Goal: Task Accomplishment & Management: Complete application form

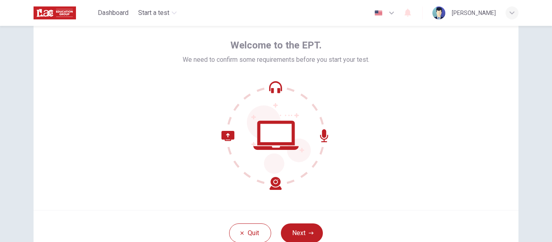
scroll to position [94, 0]
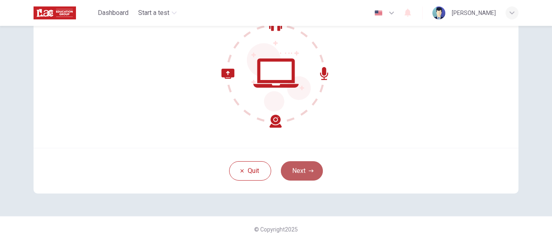
click at [300, 174] on button "Next" at bounding box center [302, 170] width 42 height 19
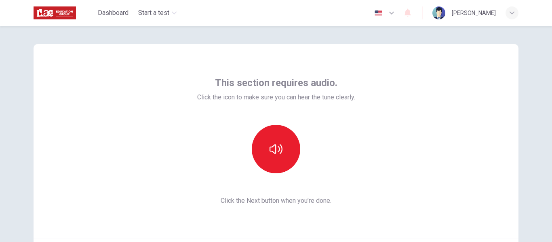
scroll to position [0, 0]
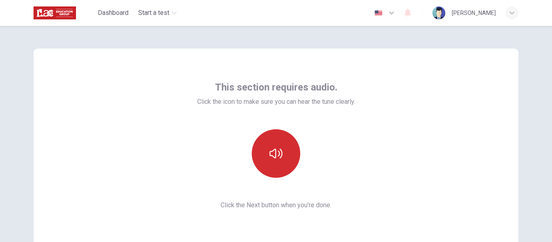
click at [279, 149] on icon "button" at bounding box center [275, 153] width 13 height 13
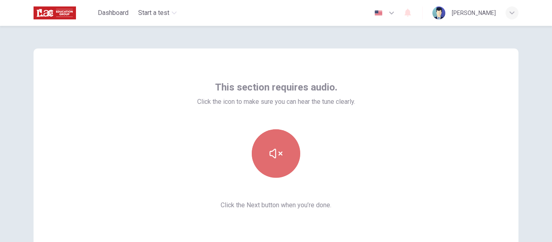
click at [276, 155] on icon "button" at bounding box center [275, 153] width 13 height 13
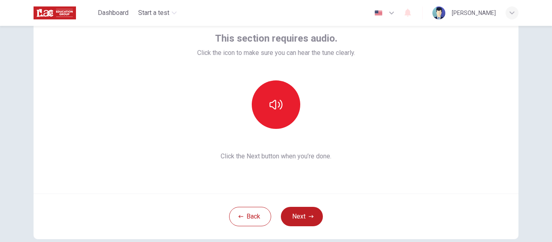
scroll to position [92, 0]
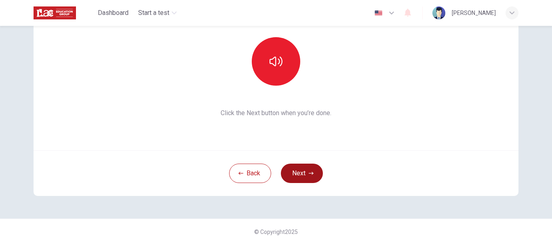
click at [304, 176] on button "Next" at bounding box center [302, 173] width 42 height 19
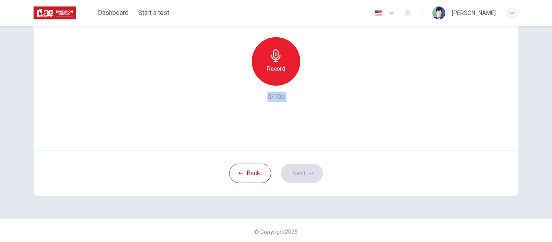
drag, startPoint x: 547, startPoint y: 153, endPoint x: 547, endPoint y: 86, distance: 67.8
click at [547, 86] on div "Use this screen to make sure your microphone is working. Click the record butto…" at bounding box center [276, 134] width 552 height 216
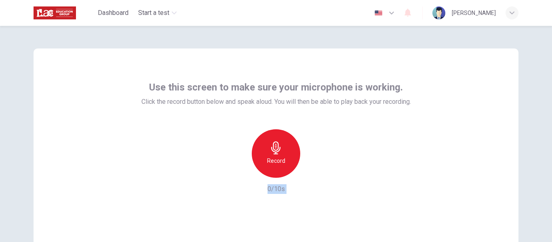
scroll to position [19, 0]
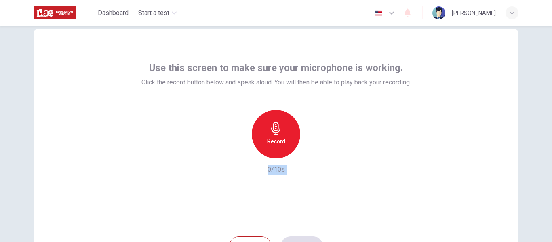
click at [276, 132] on icon "button" at bounding box center [275, 128] width 13 height 13
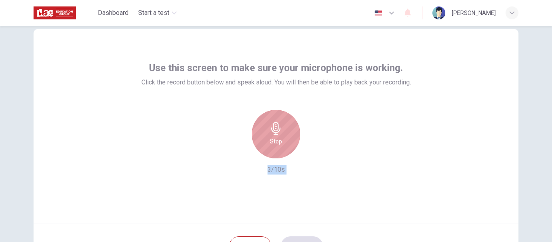
click at [276, 132] on icon "button" at bounding box center [275, 128] width 13 height 13
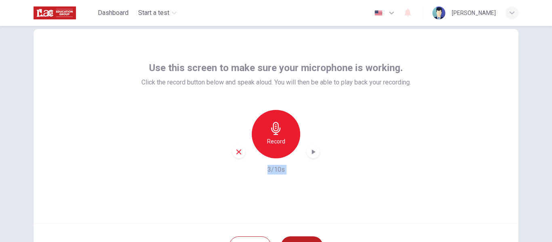
click at [313, 153] on icon "button" at bounding box center [313, 152] width 8 height 8
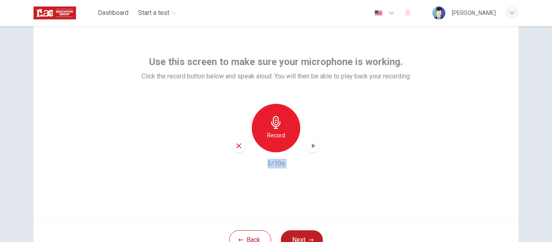
scroll to position [81, 0]
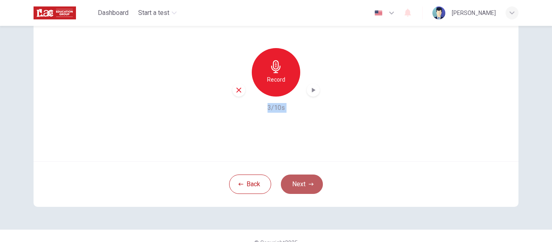
click at [308, 185] on icon "button" at bounding box center [310, 184] width 5 height 5
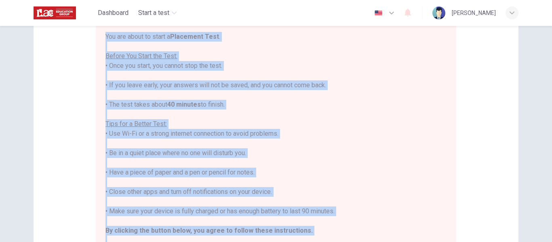
click at [503, 113] on div "Disclaimer: You are about to start a Placement Test . Before You Start the Test…" at bounding box center [276, 120] width 485 height 306
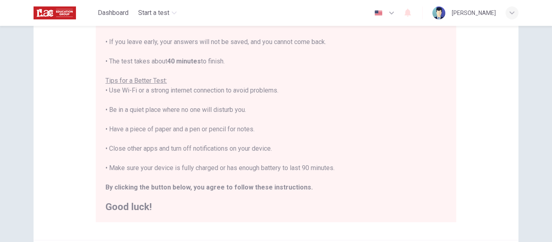
scroll to position [207, 0]
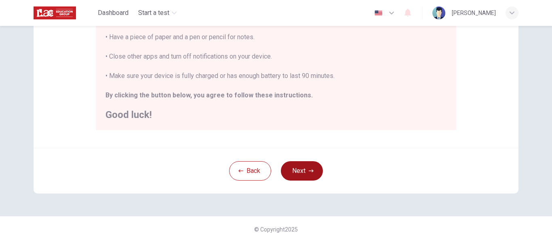
click at [313, 175] on button "Next" at bounding box center [302, 170] width 42 height 19
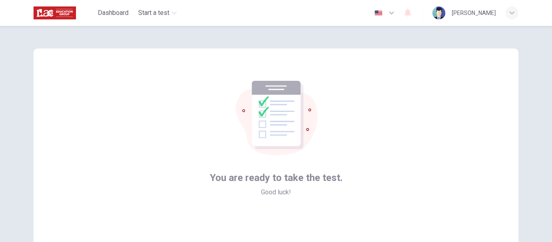
scroll to position [79, 0]
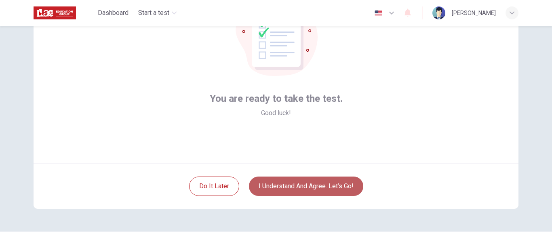
click at [319, 186] on button "I understand and agree. Let’s go!" at bounding box center [306, 185] width 114 height 19
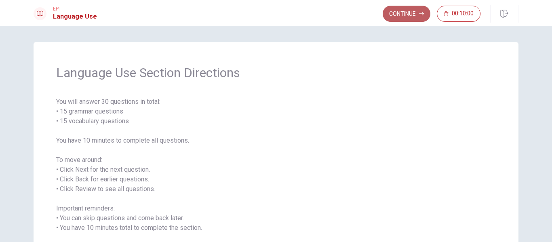
click at [409, 17] on button "Continue" at bounding box center [406, 14] width 48 height 16
click at [409, 17] on div "Continue 00:10:00" at bounding box center [431, 14] width 98 height 16
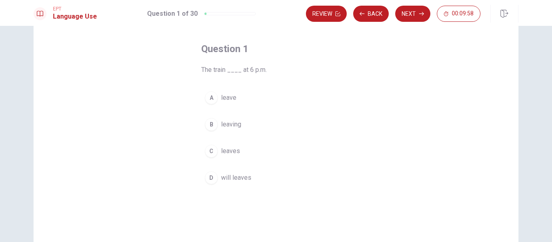
scroll to position [33, 0]
click at [229, 149] on span "leaves" at bounding box center [230, 151] width 19 height 10
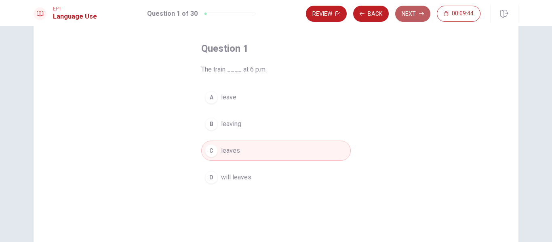
click at [411, 16] on button "Next" at bounding box center [412, 14] width 35 height 16
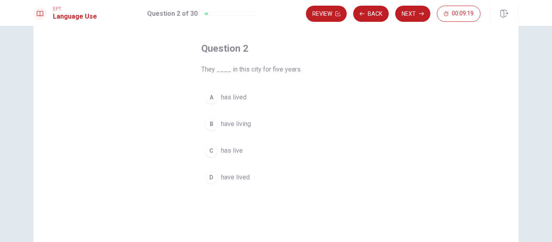
click at [230, 178] on span "have lived" at bounding box center [235, 177] width 29 height 10
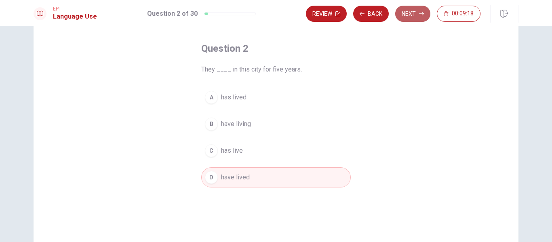
click at [412, 15] on button "Next" at bounding box center [412, 14] width 35 height 16
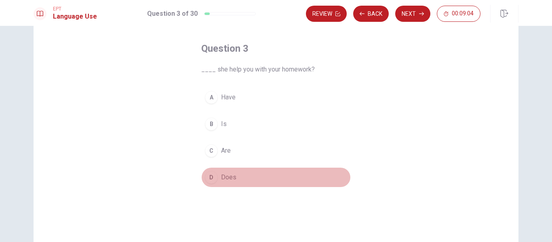
click at [231, 176] on span "Does" at bounding box center [228, 177] width 15 height 10
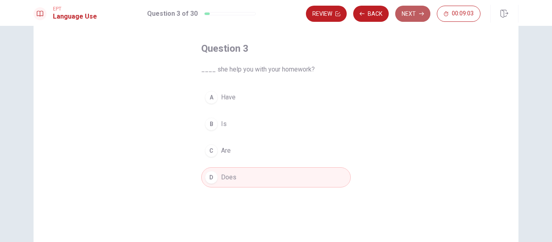
click at [413, 14] on button "Next" at bounding box center [412, 14] width 35 height 16
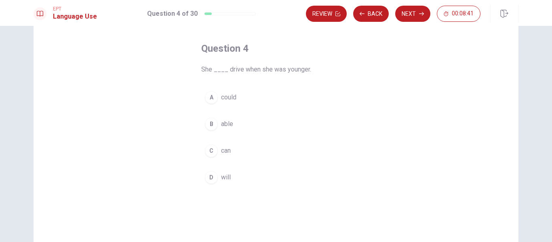
click at [228, 101] on span "could" at bounding box center [228, 97] width 15 height 10
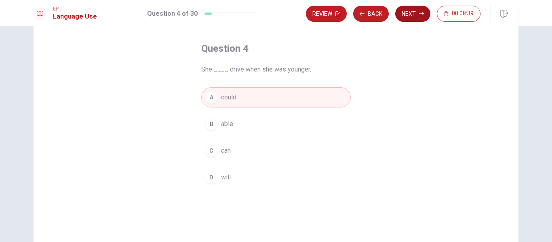
click at [411, 15] on button "Next" at bounding box center [412, 14] width 35 height 16
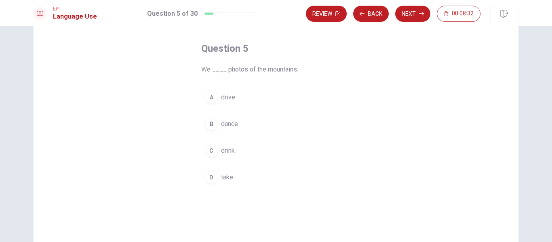
click at [228, 175] on span "take" at bounding box center [227, 177] width 12 height 10
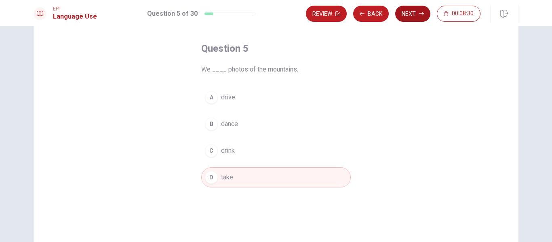
click at [411, 17] on button "Next" at bounding box center [412, 14] width 35 height 16
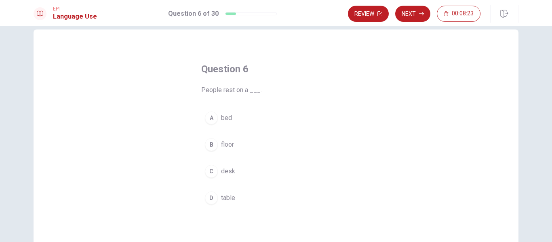
scroll to position [23, 0]
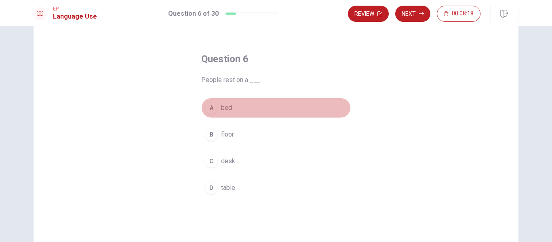
click at [224, 108] on span "bed" at bounding box center [226, 108] width 11 height 10
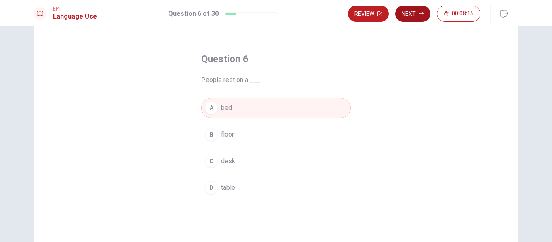
click at [419, 13] on icon "button" at bounding box center [421, 13] width 5 height 5
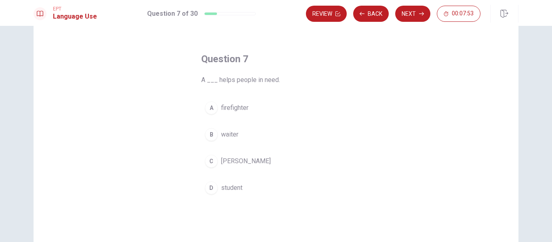
click at [238, 109] on span "firefighter" at bounding box center [234, 108] width 27 height 10
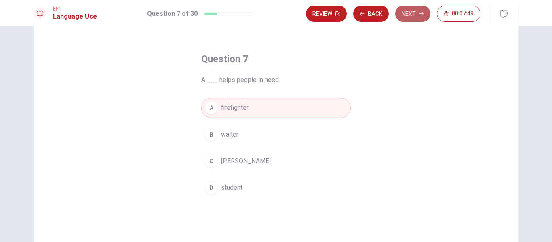
click at [411, 14] on button "Next" at bounding box center [412, 14] width 35 height 16
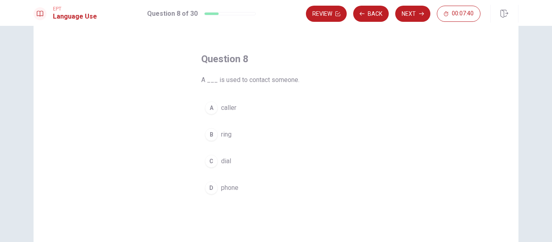
click at [232, 187] on span "phone" at bounding box center [229, 188] width 17 height 10
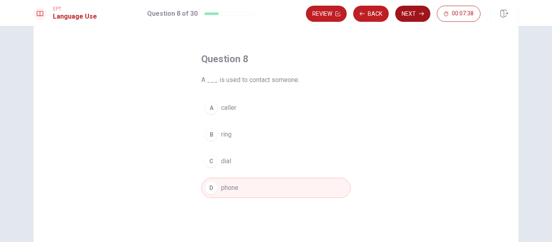
click at [407, 15] on button "Next" at bounding box center [412, 14] width 35 height 16
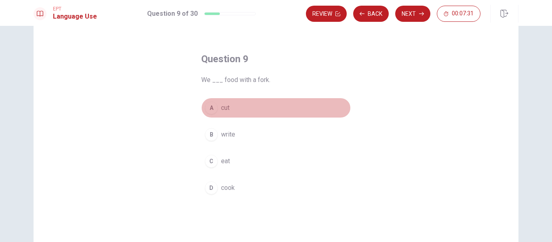
click at [224, 107] on span "cut" at bounding box center [225, 108] width 8 height 10
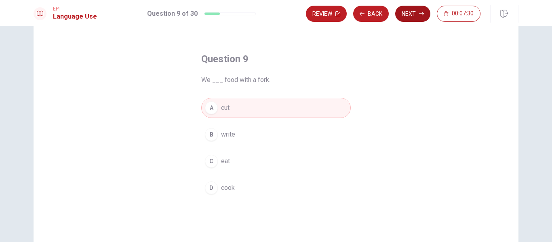
click at [407, 12] on button "Next" at bounding box center [412, 14] width 35 height 16
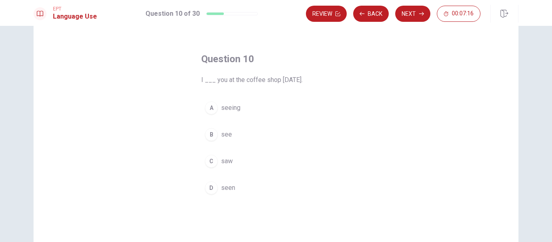
click at [227, 162] on span "saw" at bounding box center [227, 161] width 12 height 10
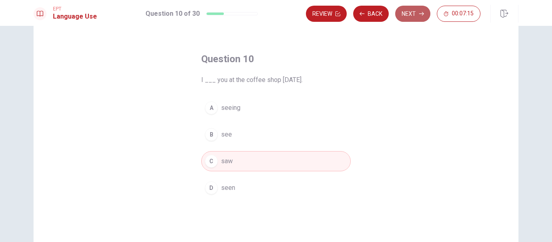
click at [417, 11] on button "Next" at bounding box center [412, 14] width 35 height 16
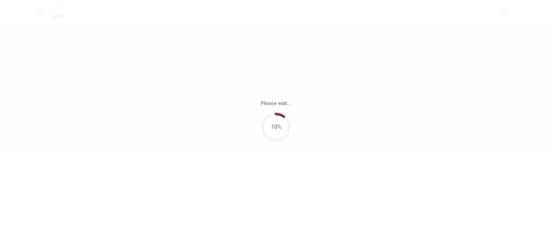
scroll to position [0, 0]
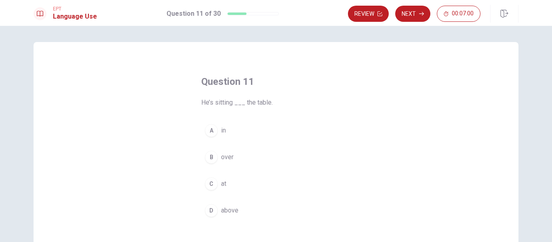
click at [226, 213] on span "above" at bounding box center [229, 211] width 17 height 10
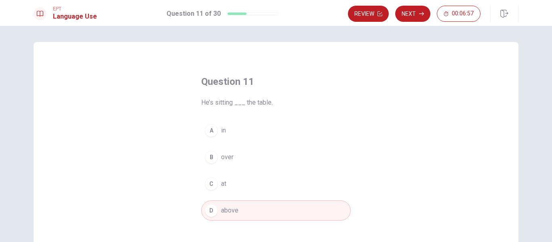
click at [229, 157] on span "over" at bounding box center [227, 157] width 13 height 10
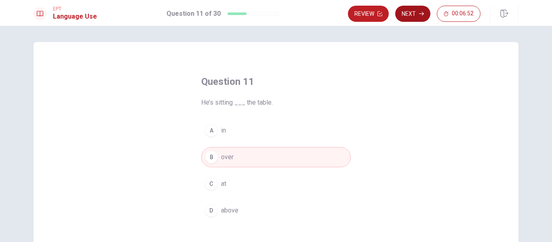
click at [421, 9] on button "Next" at bounding box center [412, 14] width 35 height 16
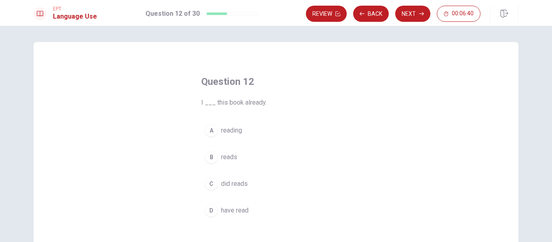
click at [237, 131] on span "reading" at bounding box center [231, 131] width 21 height 10
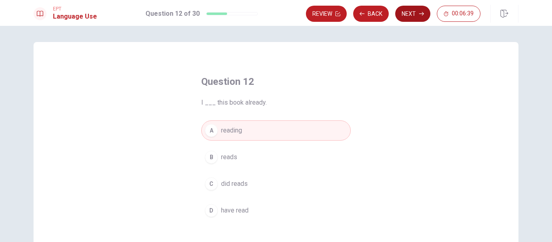
click at [410, 14] on button "Next" at bounding box center [412, 14] width 35 height 16
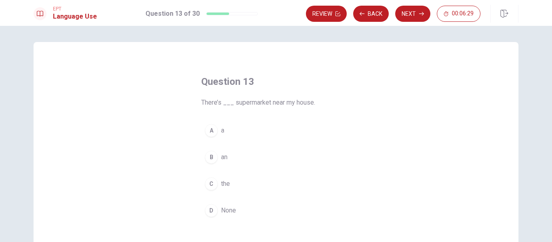
click at [221, 128] on span "a" at bounding box center [222, 131] width 3 height 10
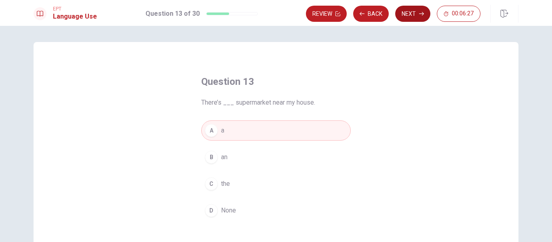
click at [413, 12] on button "Next" at bounding box center [412, 14] width 35 height 16
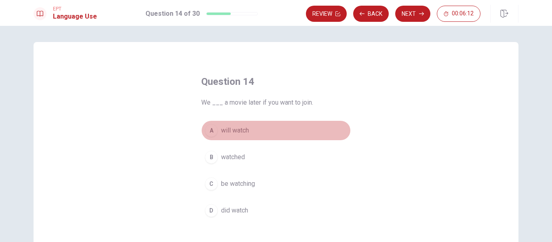
click at [243, 132] on span "will watch" at bounding box center [235, 131] width 28 height 10
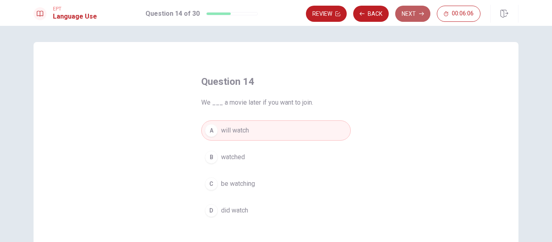
click at [418, 9] on button "Next" at bounding box center [412, 14] width 35 height 16
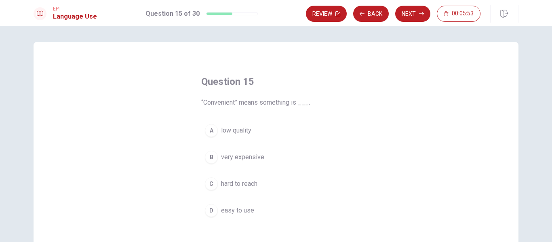
click at [241, 210] on span "easy to use" at bounding box center [237, 211] width 33 height 10
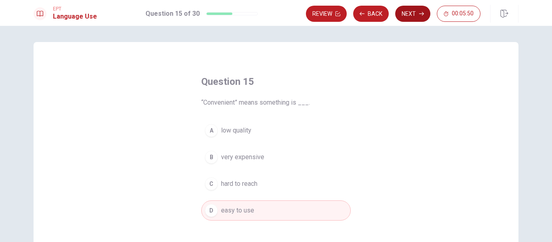
click at [407, 16] on button "Next" at bounding box center [412, 14] width 35 height 16
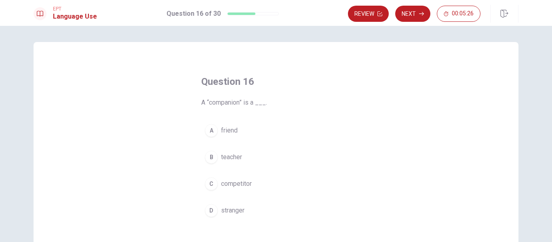
click at [237, 188] on span "competitor" at bounding box center [236, 184] width 31 height 10
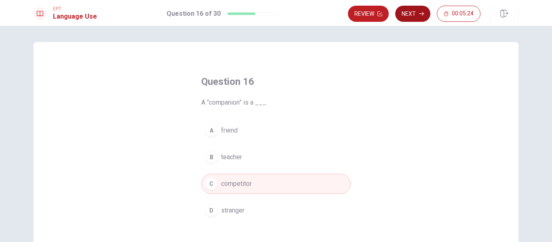
click at [414, 19] on button "Next" at bounding box center [412, 14] width 35 height 16
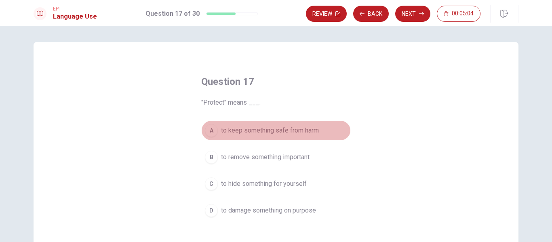
click at [297, 132] on span "to keep something safe from harm" at bounding box center [270, 131] width 98 height 10
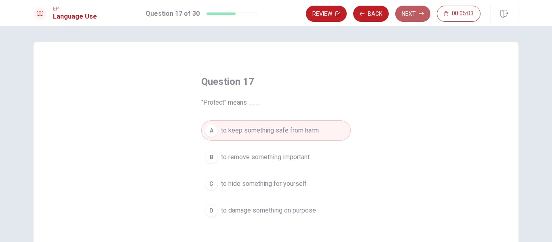
click at [411, 10] on button "Next" at bounding box center [412, 14] width 35 height 16
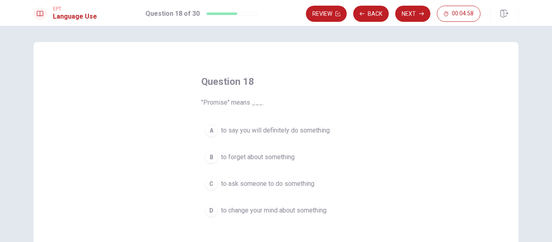
click at [302, 130] on span "to say you will definitely do something" at bounding box center [275, 131] width 109 height 10
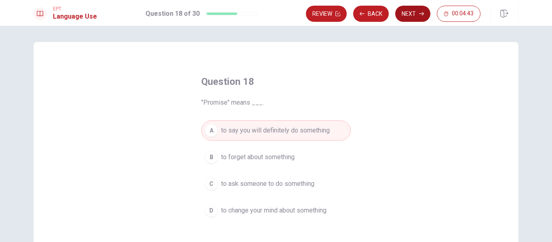
click at [407, 9] on button "Next" at bounding box center [412, 14] width 35 height 16
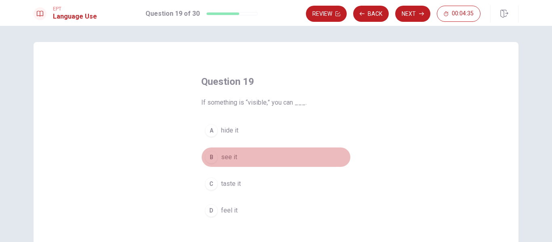
click at [233, 159] on span "see it" at bounding box center [229, 157] width 16 height 10
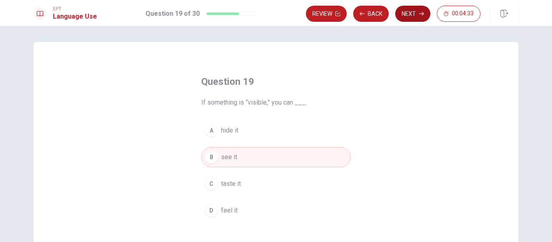
click at [409, 14] on button "Next" at bounding box center [412, 14] width 35 height 16
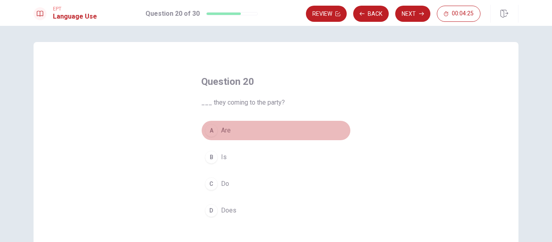
click at [225, 130] on span "Are" at bounding box center [226, 131] width 10 height 10
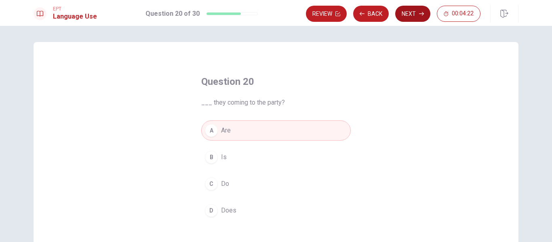
click at [411, 15] on button "Next" at bounding box center [412, 14] width 35 height 16
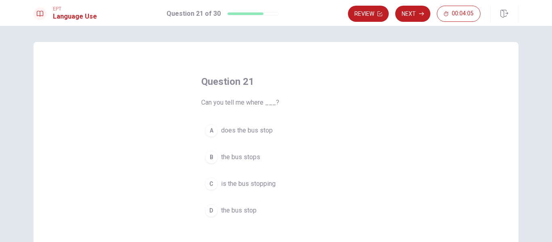
click at [244, 162] on span "the bus stops" at bounding box center [240, 157] width 39 height 10
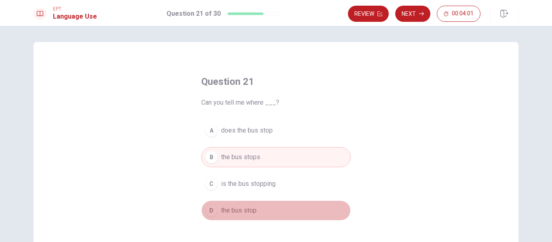
click at [245, 213] on span "the bus stop" at bounding box center [239, 211] width 36 height 10
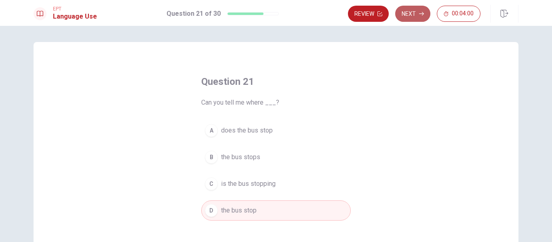
click at [410, 14] on button "Next" at bounding box center [412, 14] width 35 height 16
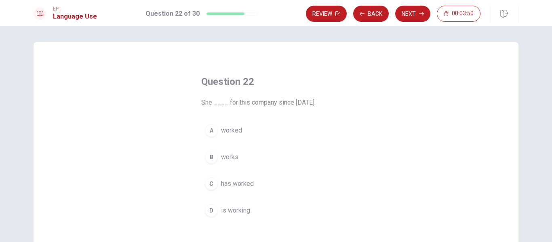
click at [235, 186] on span "has worked" at bounding box center [237, 184] width 33 height 10
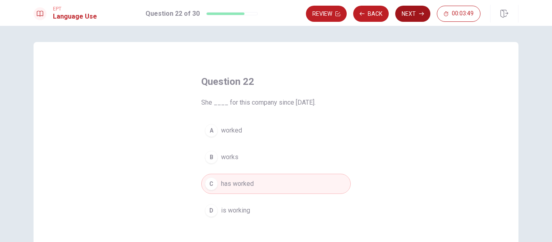
click at [412, 13] on button "Next" at bounding box center [412, 14] width 35 height 16
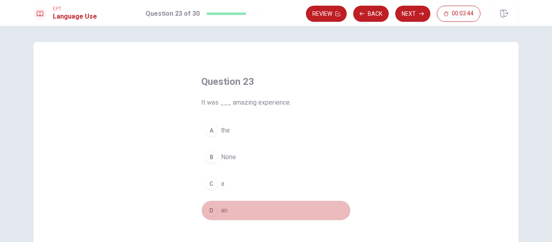
click at [224, 210] on span "an" at bounding box center [224, 211] width 6 height 10
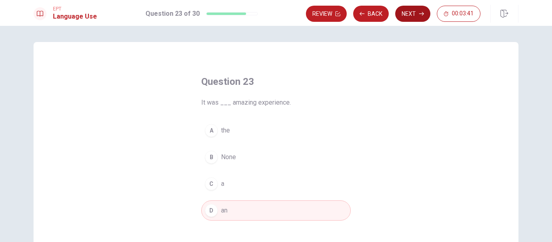
click at [414, 15] on button "Next" at bounding box center [412, 14] width 35 height 16
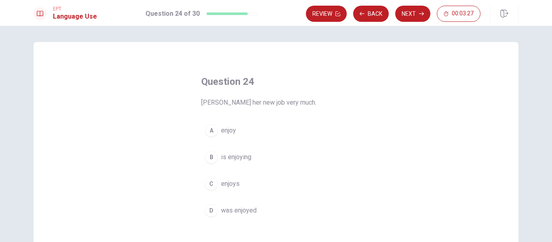
click at [235, 183] on span "enjoys" at bounding box center [230, 184] width 19 height 10
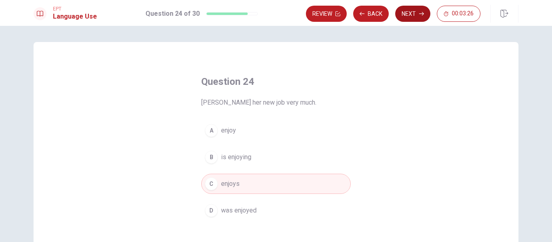
click at [407, 11] on button "Next" at bounding box center [412, 14] width 35 height 16
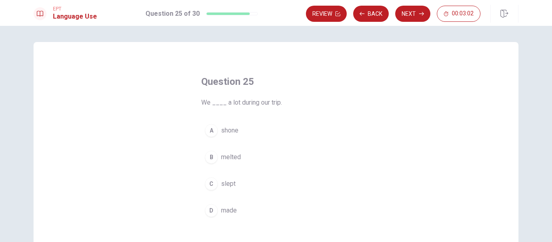
click at [227, 182] on span "slept" at bounding box center [228, 184] width 15 height 10
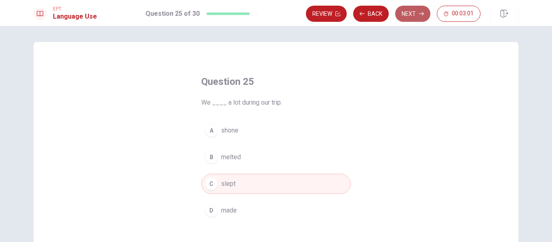
click at [414, 14] on button "Next" at bounding box center [412, 14] width 35 height 16
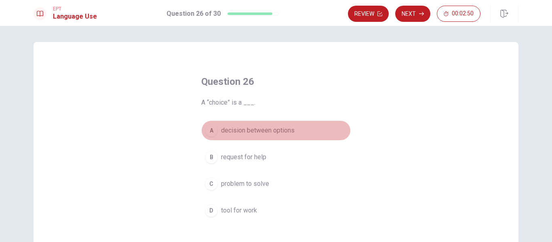
click at [279, 130] on span "decision between options" at bounding box center [257, 131] width 73 height 10
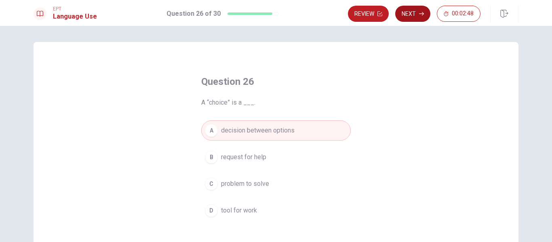
click at [412, 15] on button "Next" at bounding box center [412, 14] width 35 height 16
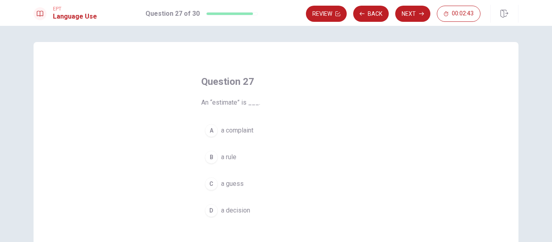
click at [250, 130] on span "a complaint" at bounding box center [237, 131] width 32 height 10
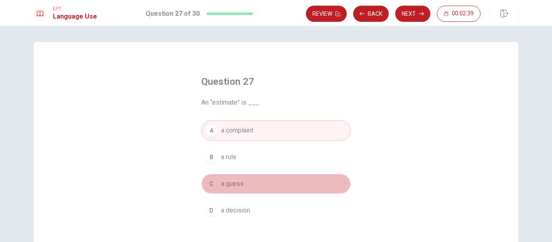
click at [235, 185] on span "a guess" at bounding box center [232, 184] width 23 height 10
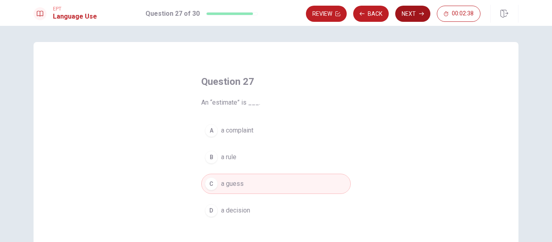
click at [419, 11] on icon "button" at bounding box center [421, 13] width 5 height 5
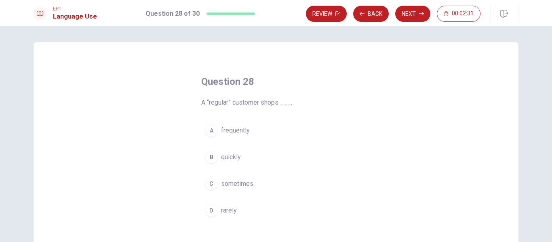
click at [242, 134] on span "frequently" at bounding box center [235, 131] width 29 height 10
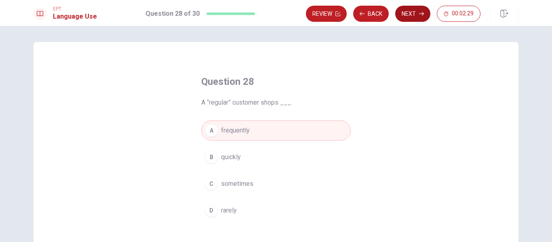
click at [411, 13] on button "Next" at bounding box center [412, 14] width 35 height 16
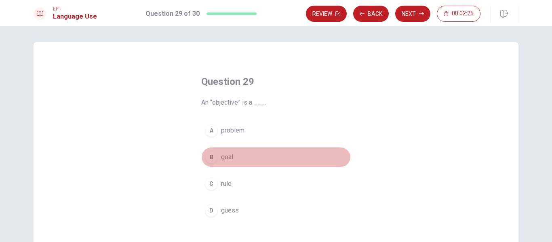
click at [229, 157] on span "goal" at bounding box center [227, 157] width 12 height 10
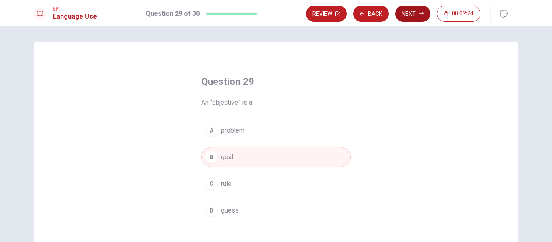
click at [412, 14] on button "Next" at bounding box center [412, 14] width 35 height 16
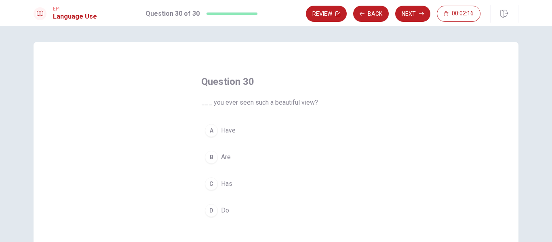
click at [228, 135] on button "A Have" at bounding box center [275, 130] width 149 height 20
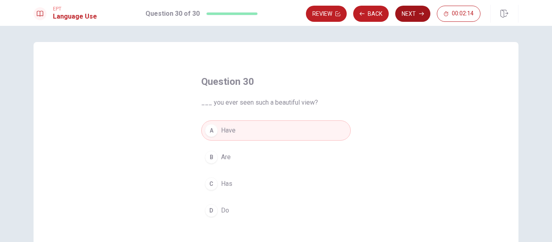
click at [408, 16] on button "Next" at bounding box center [412, 14] width 35 height 16
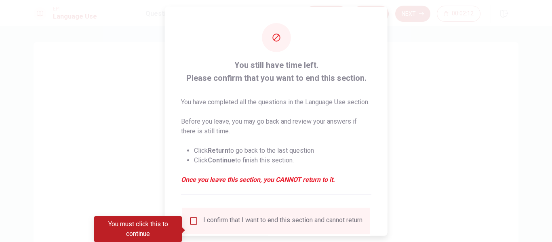
click at [190, 225] on input "You must click this to continue" at bounding box center [194, 221] width 10 height 10
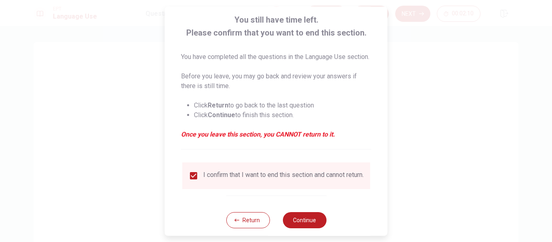
scroll to position [69, 0]
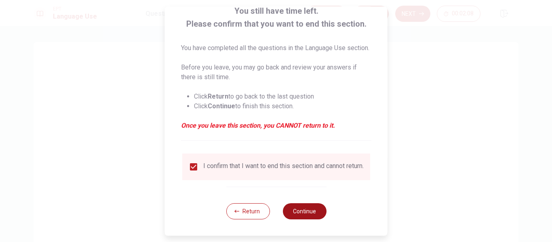
click at [304, 210] on button "Continue" at bounding box center [304, 211] width 44 height 16
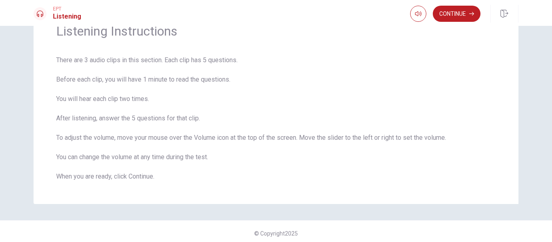
scroll to position [46, 0]
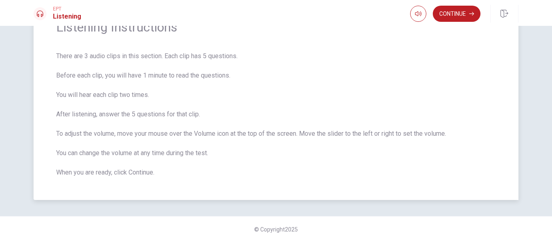
drag, startPoint x: 54, startPoint y: 54, endPoint x: 164, endPoint y: 174, distance: 163.2
click at [164, 174] on span "There are 3 audio clips in this section. Each clip has 5 questions. Before each…" at bounding box center [275, 114] width 439 height 126
drag, startPoint x: 161, startPoint y: 175, endPoint x: 121, endPoint y: 18, distance: 162.1
click at [121, 18] on div "EPT Listening Continue Continue Listening Instructions There are 3 audio clips …" at bounding box center [276, 121] width 552 height 242
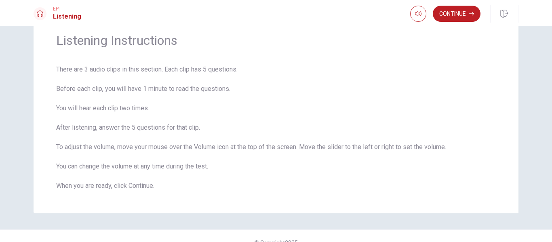
scroll to position [32, 0]
click at [458, 15] on button "Continue" at bounding box center [456, 14] width 48 height 16
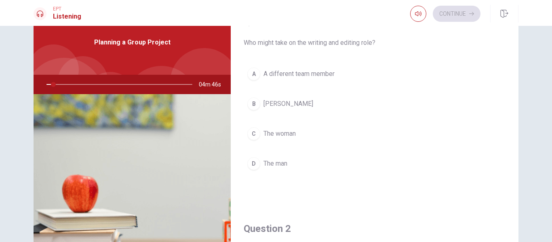
scroll to position [3, 0]
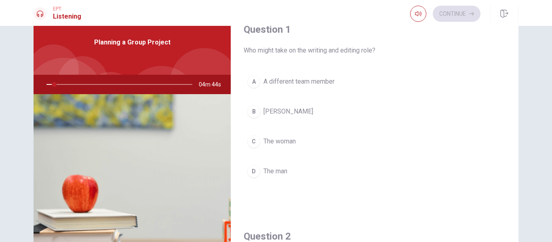
click at [528, 52] on div "Question 1 Who might take on the writing and editing role? A A different team m…" at bounding box center [276, 150] width 510 height 281
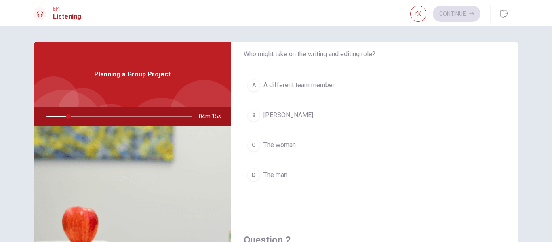
scroll to position [0, 0]
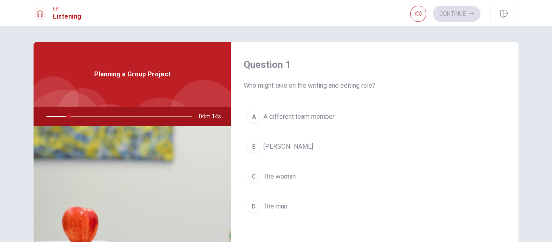
click at [144, 82] on div "Planning a Group Project" at bounding box center [132, 74] width 197 height 65
click at [46, 116] on div at bounding box center [118, 116] width 162 height 19
drag, startPoint x: 68, startPoint y: 116, endPoint x: 15, endPoint y: 119, distance: 53.4
click at [15, 119] on div "Question 1 Who might take on the writing and editing role? A A different team m…" at bounding box center [276, 134] width 552 height 216
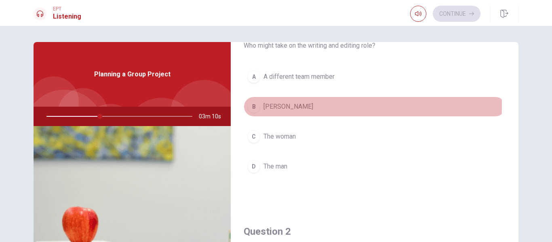
click at [266, 106] on span "[PERSON_NAME]" at bounding box center [288, 107] width 50 height 10
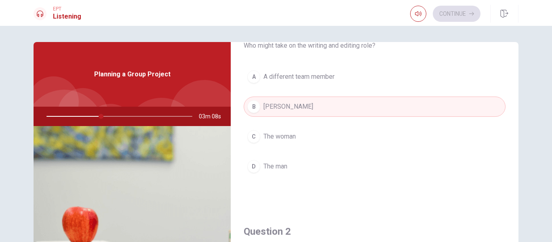
click at [460, 103] on button "B [PERSON_NAME]" at bounding box center [374, 107] width 262 height 20
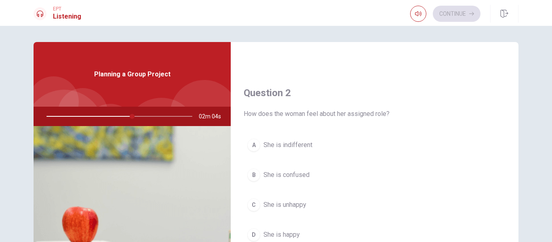
scroll to position [236, 0]
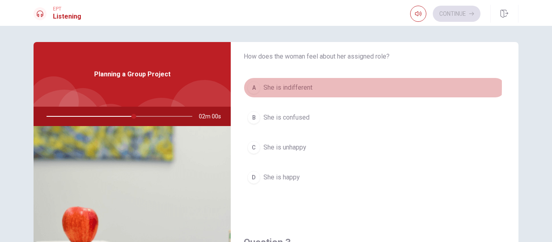
click at [249, 86] on div "A" at bounding box center [253, 87] width 13 height 13
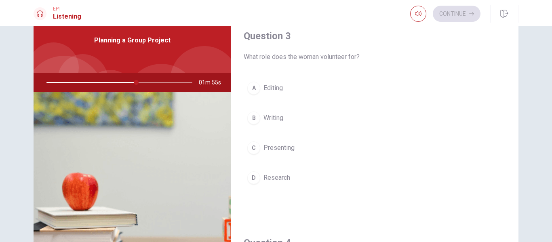
scroll to position [34, 0]
click at [269, 115] on span "Writing" at bounding box center [273, 118] width 20 height 10
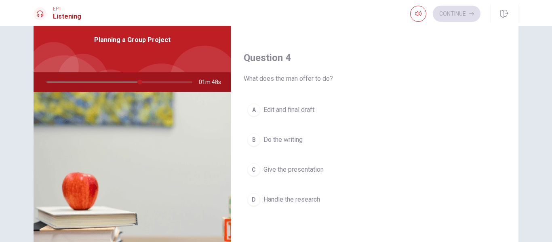
scroll to position [48, 0]
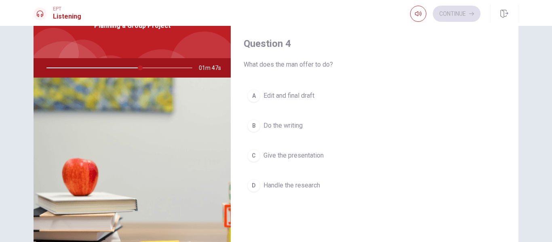
click at [140, 65] on div at bounding box center [118, 67] width 162 height 19
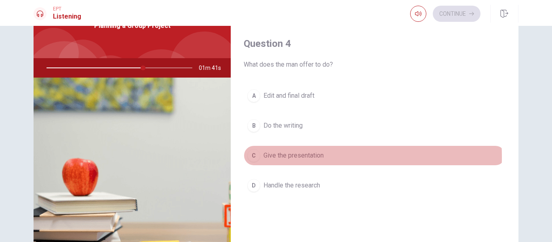
click at [283, 157] on span "Give the presentation" at bounding box center [293, 156] width 60 height 10
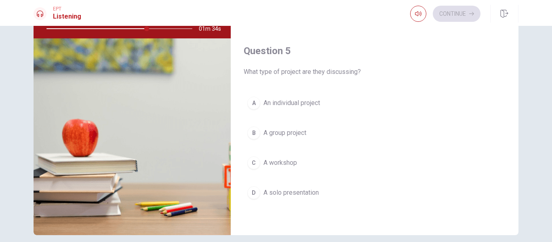
scroll to position [90, 0]
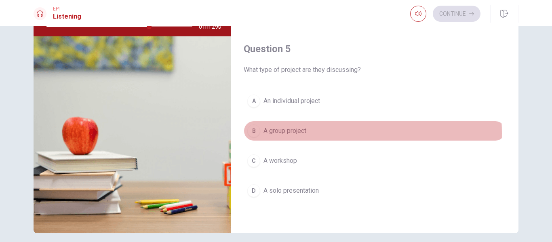
click at [292, 133] on span "A group project" at bounding box center [284, 131] width 43 height 10
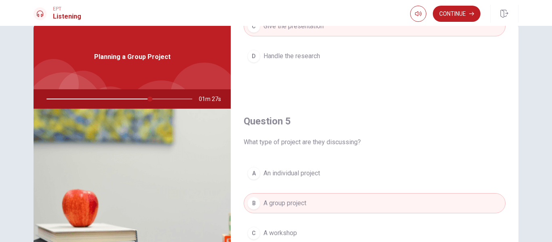
scroll to position [0, 0]
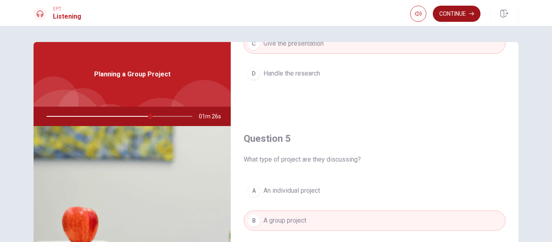
click at [462, 14] on button "Continue" at bounding box center [456, 14] width 48 height 16
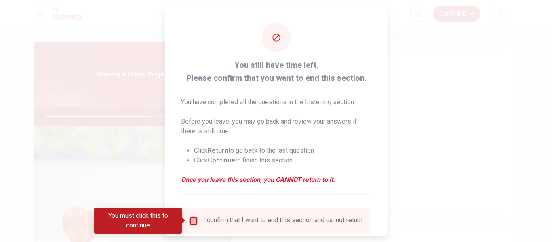
click at [193, 220] on input "You must click this to continue" at bounding box center [194, 221] width 10 height 10
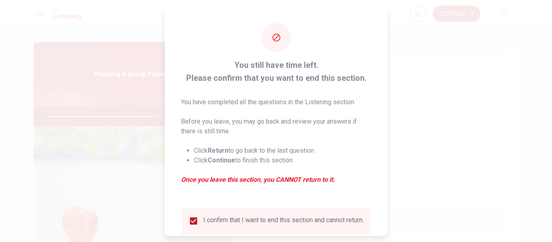
scroll to position [59, 0]
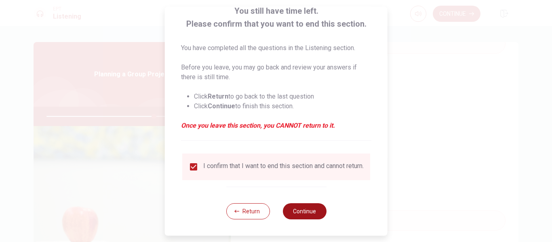
click at [303, 211] on button "Continue" at bounding box center [304, 211] width 44 height 16
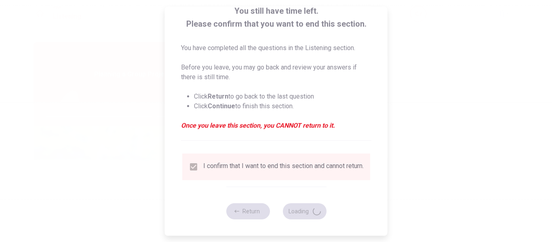
type input "75"
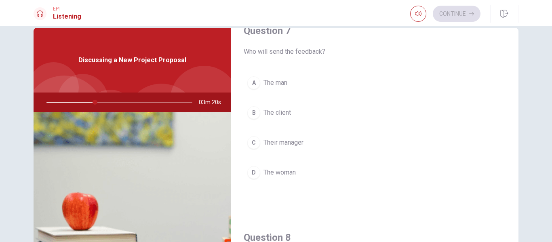
scroll to position [228, 0]
click at [281, 84] on span "The man" at bounding box center [275, 82] width 24 height 10
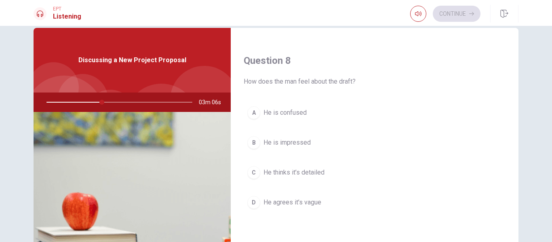
scroll to position [424, 0]
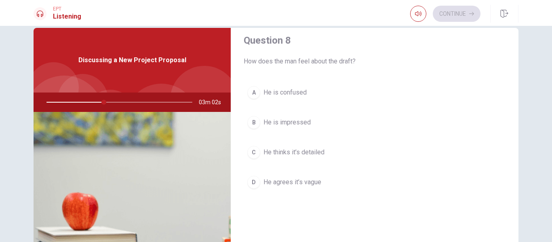
click at [308, 184] on span "He agrees it’s vague" at bounding box center [292, 182] width 58 height 10
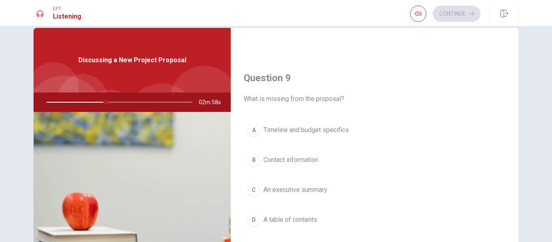
scroll to position [607, 0]
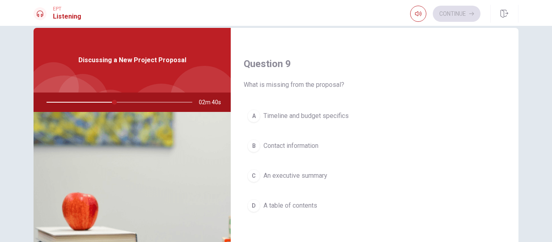
click at [328, 115] on span "Timeline and budget specifics" at bounding box center [305, 116] width 85 height 10
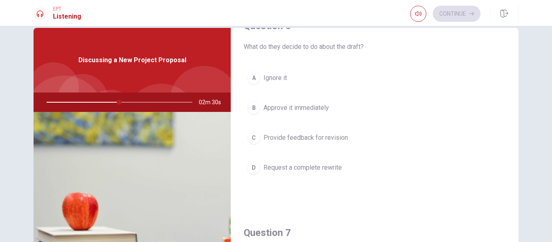
scroll to position [0, 0]
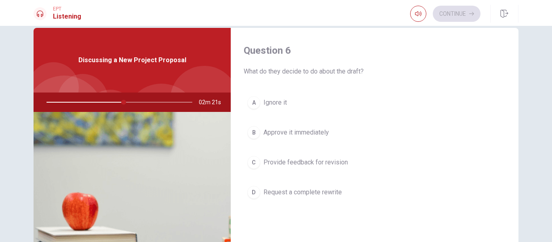
click at [308, 161] on span "Provide feedback for revision" at bounding box center [305, 162] width 84 height 10
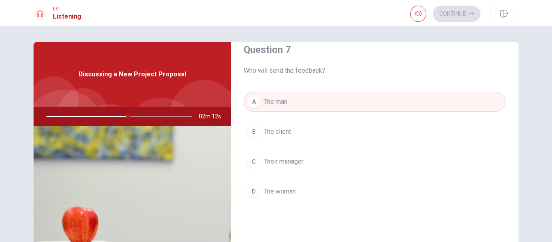
scroll to position [220, 0]
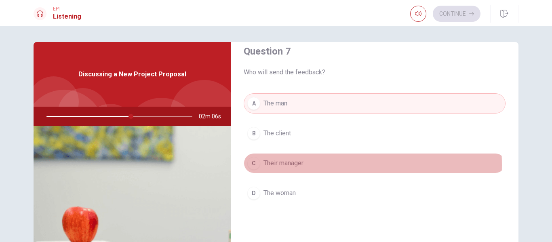
click at [291, 165] on span "Their manager" at bounding box center [283, 163] width 40 height 10
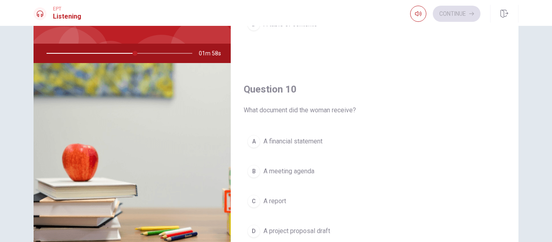
scroll to position [753, 0]
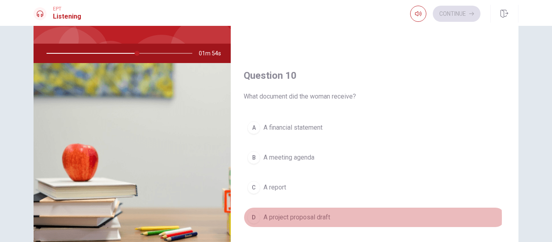
click at [303, 218] on span "A project proposal draft" at bounding box center [296, 217] width 67 height 10
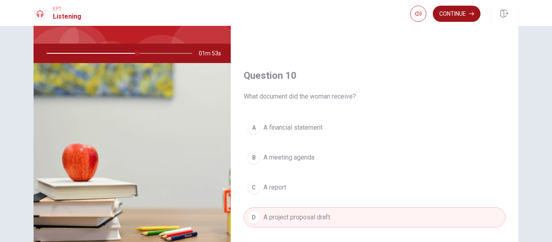
click at [462, 17] on button "Continue" at bounding box center [456, 14] width 48 height 16
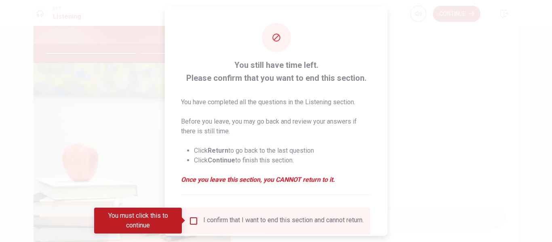
click at [193, 221] on input "You must click this to continue" at bounding box center [194, 221] width 10 height 10
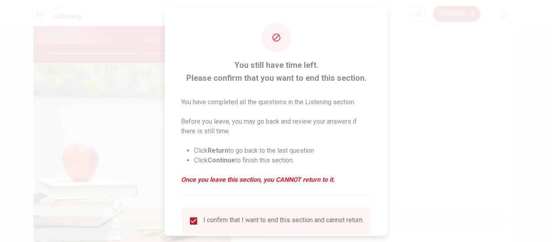
scroll to position [59, 0]
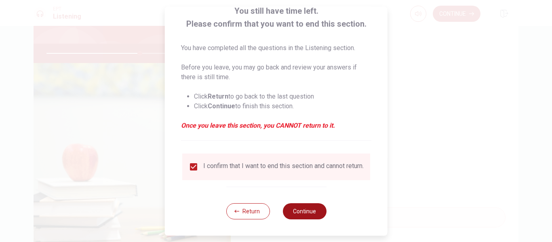
click at [306, 207] on button "Continue" at bounding box center [304, 211] width 44 height 16
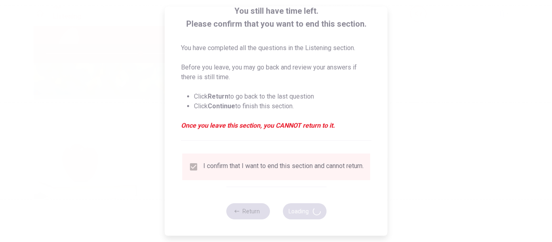
type input "65"
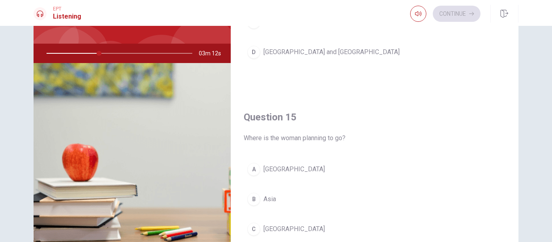
scroll to position [753, 0]
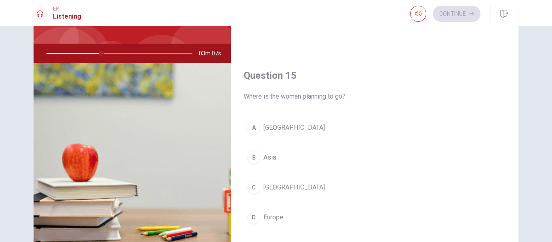
click at [288, 188] on span "[GEOGRAPHIC_DATA]" at bounding box center [293, 188] width 61 height 10
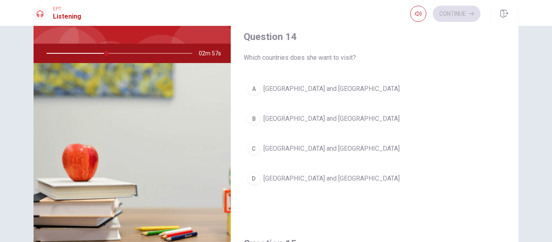
scroll to position [583, 0]
click at [313, 89] on span "[GEOGRAPHIC_DATA] and [GEOGRAPHIC_DATA]" at bounding box center [331, 91] width 136 height 10
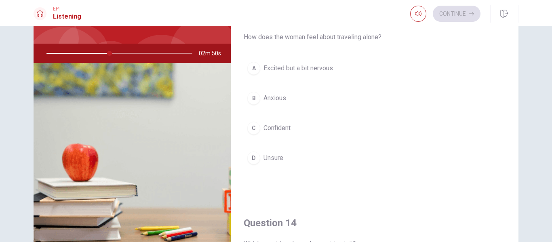
scroll to position [393, 0]
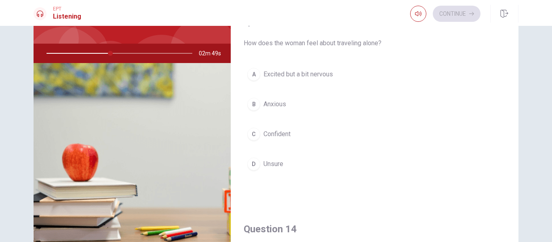
type input "44"
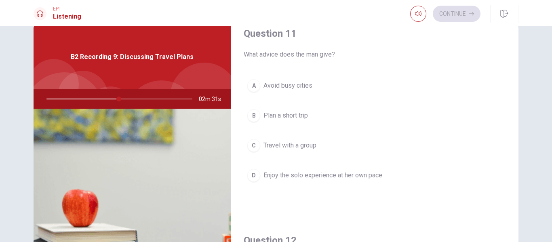
scroll to position [11, 0]
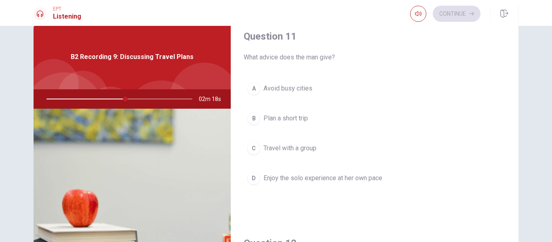
click at [295, 118] on span "Plan a short trip" at bounding box center [285, 118] width 44 height 10
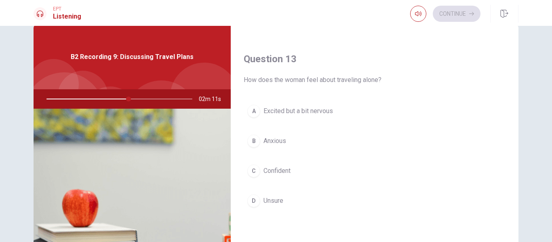
scroll to position [422, 0]
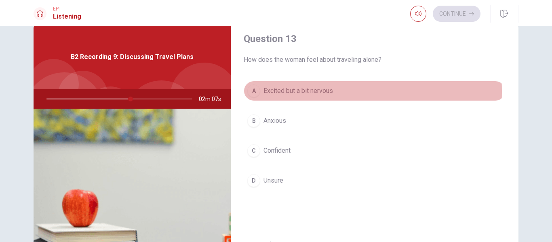
click at [298, 91] on span "Excited but a bit nervous" at bounding box center [297, 91] width 69 height 10
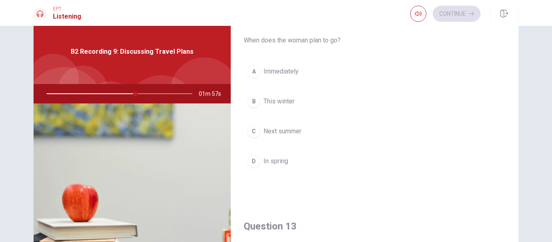
scroll to position [225, 0]
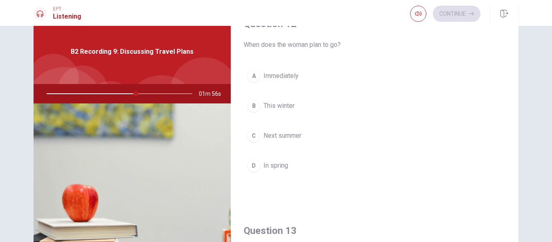
click at [304, 134] on button "C Next summer" at bounding box center [374, 136] width 262 height 20
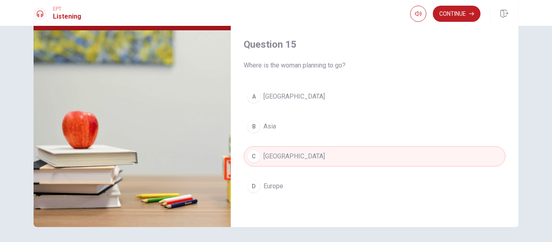
scroll to position [753, 0]
click at [454, 15] on button "Continue" at bounding box center [456, 14] width 48 height 16
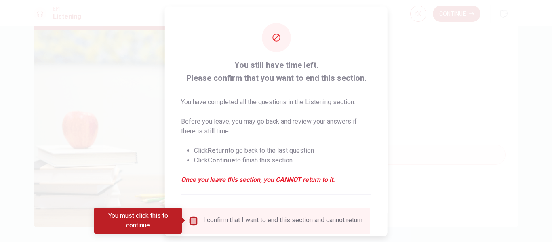
click at [191, 221] on input "You must click this to continue" at bounding box center [194, 221] width 10 height 10
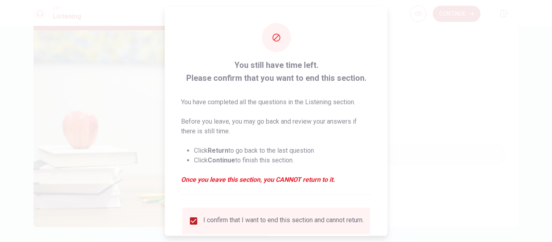
scroll to position [59, 0]
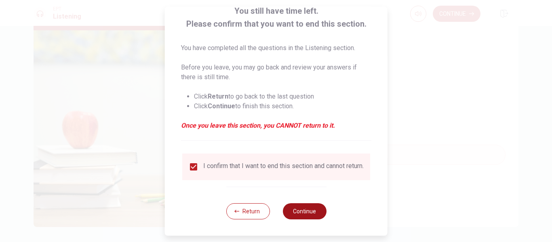
click at [300, 208] on button "Continue" at bounding box center [304, 211] width 44 height 16
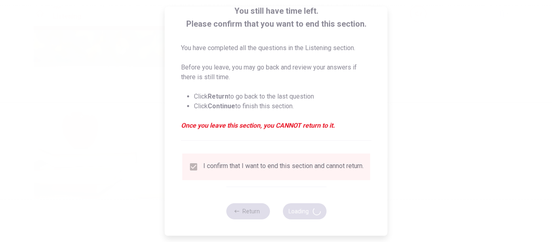
type input "68"
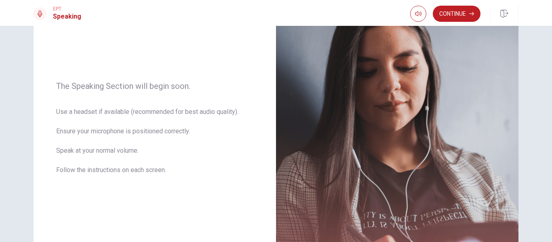
scroll to position [63, 0]
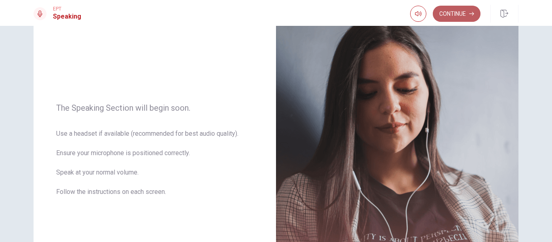
click at [457, 15] on button "Continue" at bounding box center [456, 14] width 48 height 16
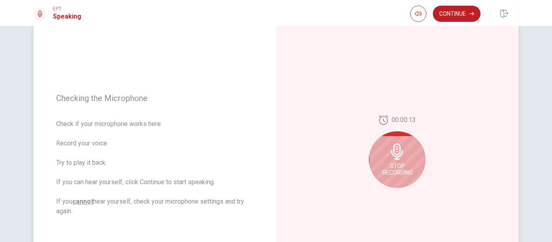
click at [397, 159] on icon at bounding box center [397, 151] width 12 height 16
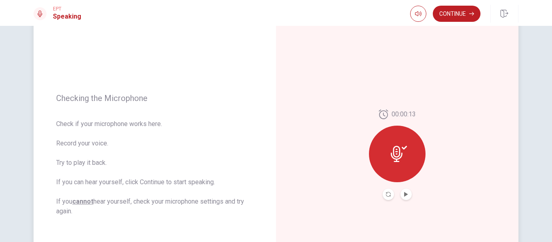
click at [397, 159] on icon at bounding box center [396, 154] width 12 height 16
click at [406, 194] on icon "Play Audio" at bounding box center [405, 194] width 5 height 5
click at [395, 151] on icon at bounding box center [398, 154] width 16 height 16
click at [383, 195] on button "Record Again" at bounding box center [387, 194] width 11 height 11
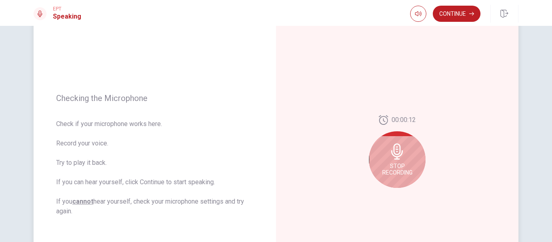
click at [395, 154] on icon at bounding box center [397, 151] width 12 height 16
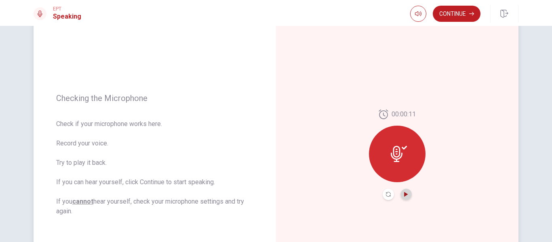
click at [405, 193] on icon "Play Audio" at bounding box center [405, 194] width 5 height 5
click at [454, 15] on button "Continue" at bounding box center [456, 14] width 48 height 16
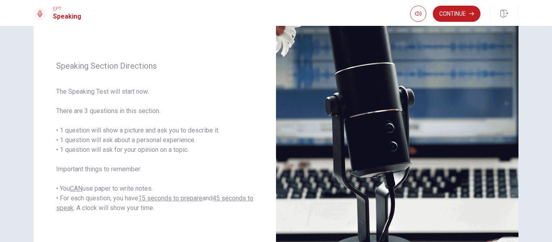
scroll to position [0, 0]
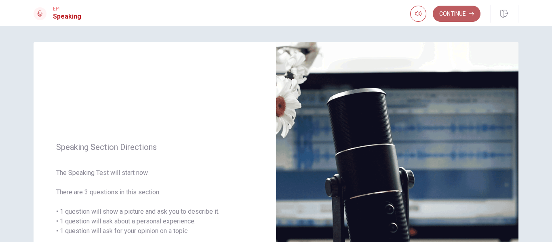
click at [460, 17] on button "Continue" at bounding box center [456, 14] width 48 height 16
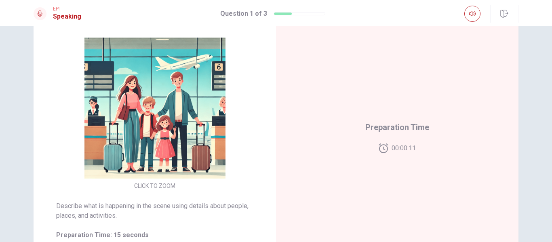
scroll to position [79, 0]
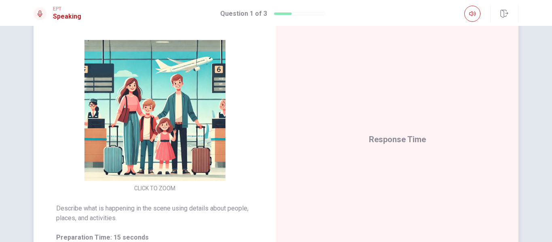
click at [392, 141] on span "Response Time" at bounding box center [397, 139] width 57 height 10
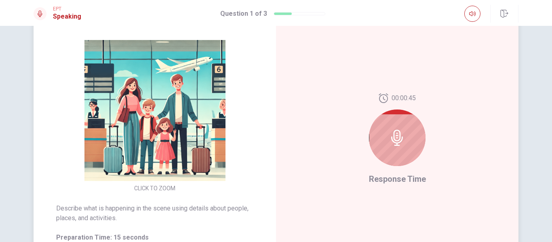
click at [391, 141] on icon at bounding box center [397, 138] width 12 height 16
click at [394, 137] on icon at bounding box center [397, 138] width 16 height 16
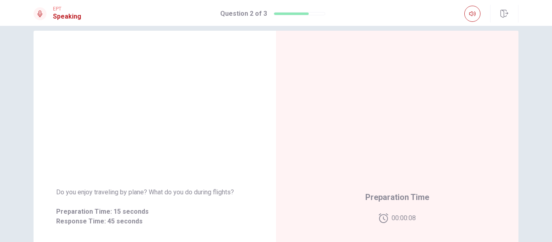
scroll to position [10, 0]
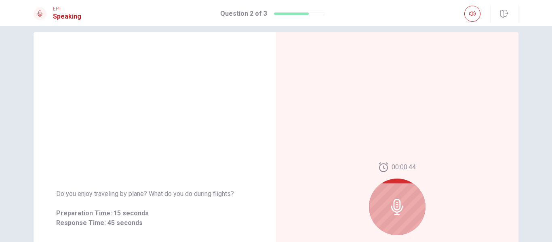
click at [389, 208] on icon at bounding box center [397, 207] width 16 height 16
click at [391, 208] on icon at bounding box center [397, 207] width 12 height 16
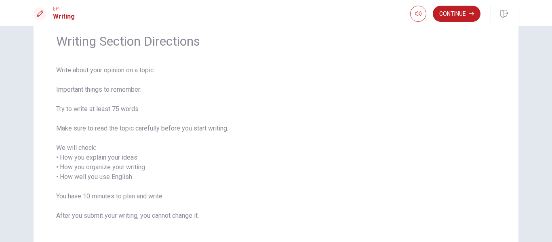
scroll to position [30, 0]
click at [460, 9] on button "Continue" at bounding box center [456, 14] width 48 height 16
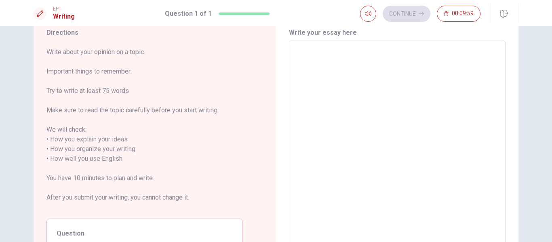
click at [355, 97] on textarea at bounding box center [396, 154] width 205 height 214
click at [322, 91] on textarea at bounding box center [396, 154] width 205 height 214
type textarea "L"
type textarea "x"
type textarea "LE"
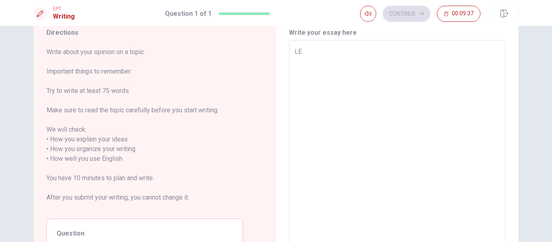
type textarea "x"
type textarea "LEa"
type textarea "x"
type textarea "[PERSON_NAME]"
type textarea "x"
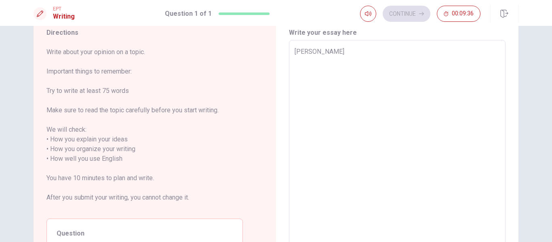
type textarea "LEarn"
type textarea "x"
type textarea "LEarni"
type textarea "x"
type textarea "LEarnin"
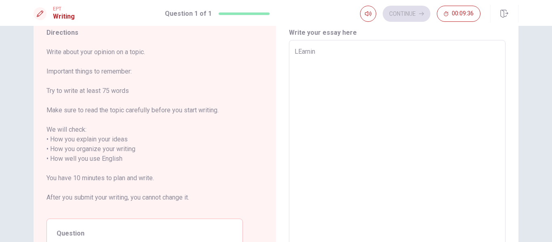
type textarea "x"
type textarea "LEarni"
type textarea "x"
type textarea "LEarn"
type textarea "x"
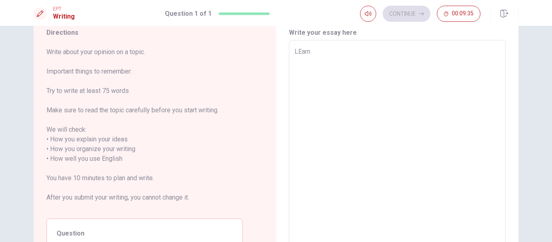
type textarea "[PERSON_NAME]"
type textarea "x"
type textarea "LEa"
type textarea "x"
type textarea "LE"
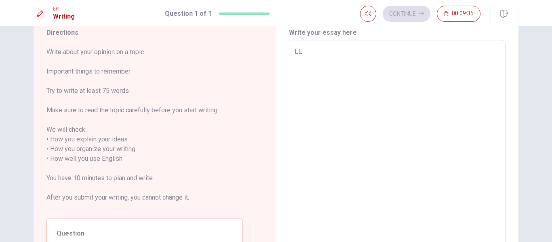
type textarea "x"
type textarea "L"
type textarea "x"
type textarea "Le"
type textarea "x"
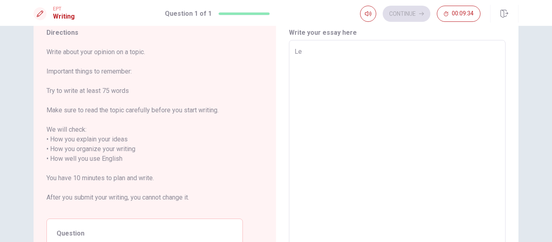
type textarea "Ler"
type textarea "x"
type textarea "Lera"
type textarea "x"
type textarea "Leran"
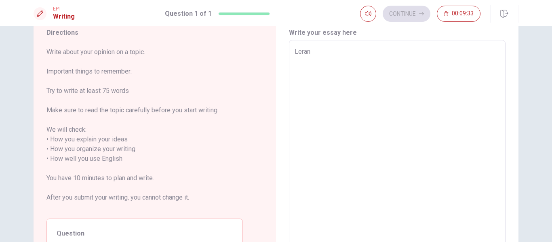
type textarea "x"
type textarea "Lerani"
type textarea "x"
type textarea "Leranin"
type textarea "x"
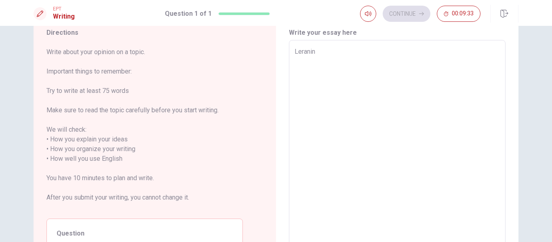
type textarea "Leraning"
type textarea "x"
type textarea "Leraning"
type textarea "x"
type textarea "Leraning"
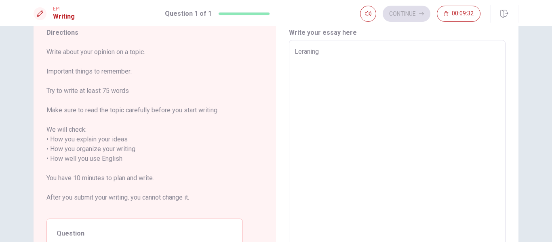
type textarea "x"
type textarea "Leranin"
type textarea "x"
type textarea "Lerani"
type textarea "x"
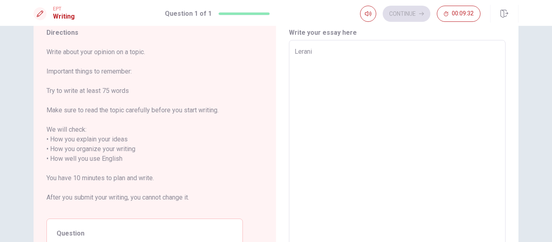
type textarea "Leran"
type textarea "x"
type textarea "Lera"
type textarea "x"
type textarea "Ler"
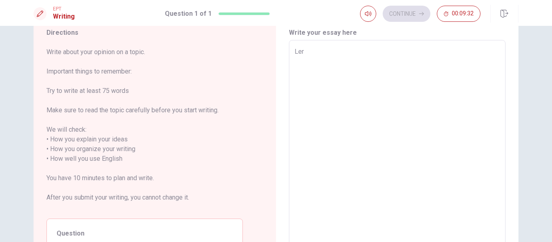
type textarea "x"
type textarea "Le"
type textarea "x"
type textarea "Lea"
type textarea "x"
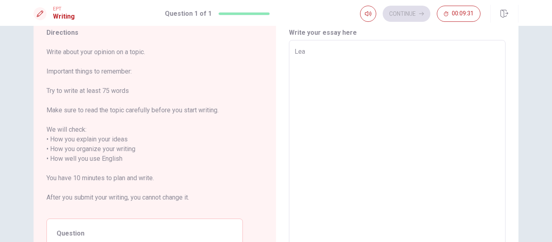
type textarea "[PERSON_NAME]"
type textarea "x"
type textarea "Learn"
type textarea "x"
type textarea "Learni"
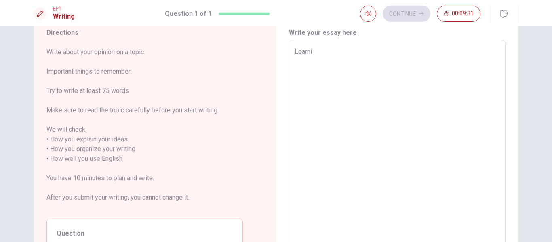
type textarea "x"
type textarea "Learnin"
type textarea "x"
type textarea "Learning"
type textarea "x"
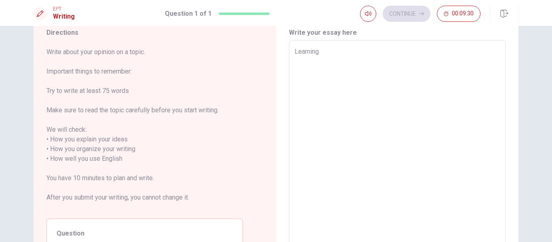
type textarea "Learning"
type textarea "x"
type textarea "Learning E"
type textarea "x"
type textarea "Learning En"
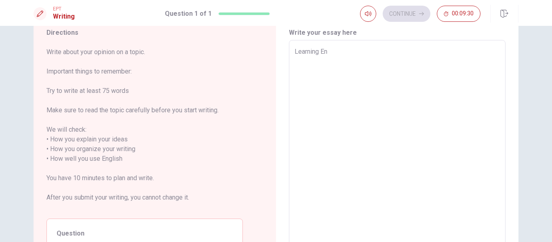
type textarea "x"
type textarea "Learning Eng"
type textarea "x"
type textarea "Learning Engl"
type textarea "x"
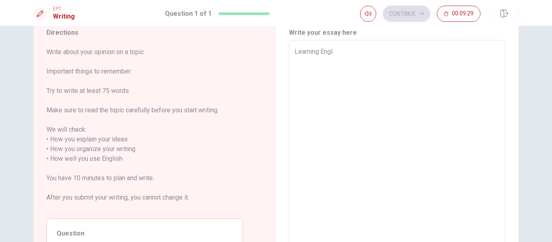
type textarea "Learning Engli"
type textarea "x"
type textarea "Learning Englis"
type textarea "x"
type textarea "Learning English"
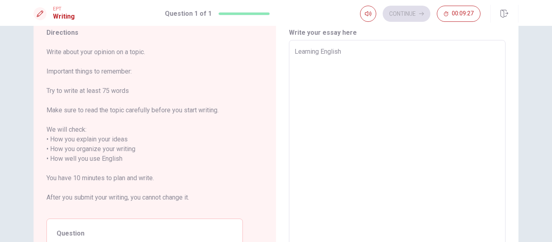
type textarea "x"
type textarea "Learning English"
type textarea "x"
type textarea "Learning English"
type textarea "x"
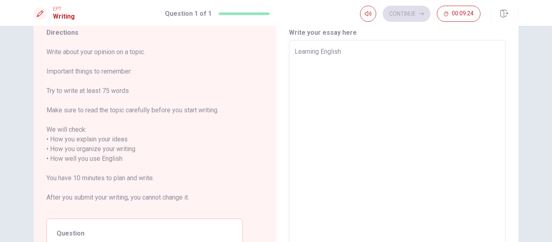
type textarea "Learning Englis"
type textarea "x"
type textarea "Learning Engli"
type textarea "x"
type textarea "Learning Engl"
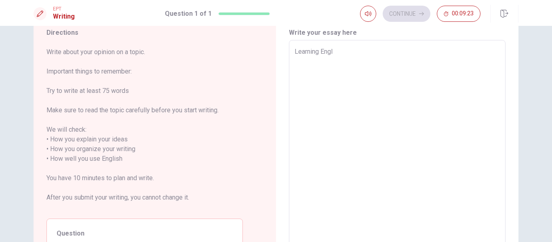
type textarea "x"
type textarea "Learning Eng"
type textarea "x"
type textarea "Learning En"
type textarea "x"
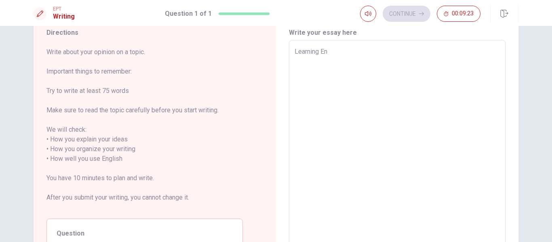
type textarea "Learning E"
type textarea "x"
type textarea "Learning"
type textarea "x"
type textarea "Learning a"
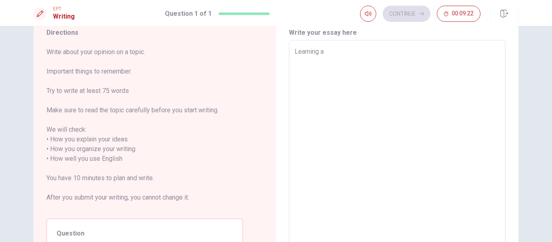
type textarea "x"
type textarea "Learning a"
type textarea "x"
type textarea "Learning a L"
type textarea "x"
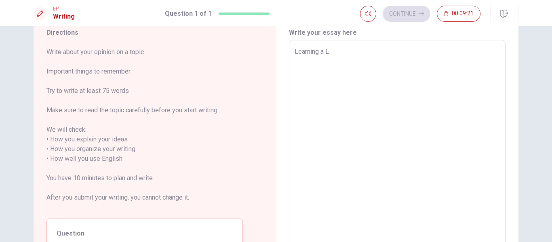
type textarea "Learning a La"
type textarea "x"
type textarea "Learning a Lan"
type textarea "x"
type textarea "Learning a Lang"
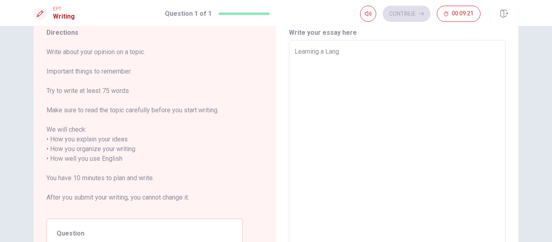
type textarea "x"
type textarea "Learning a Langu"
type textarea "x"
type textarea "Learning a Langua"
type textarea "x"
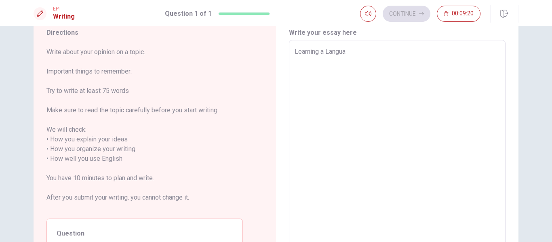
type textarea "Learning a Languag"
type textarea "x"
type textarea "Learning a Language"
type textarea "x"
type textarea "Learning a Language"
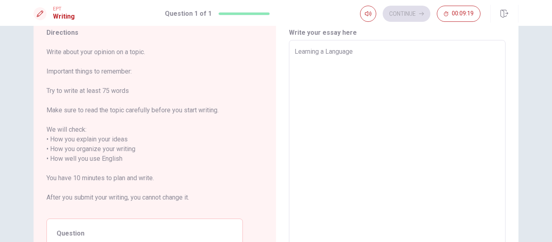
type textarea "x"
type textarea "Learning a Language a"
type textarea "x"
type textarea "Learning a Language an"
type textarea "x"
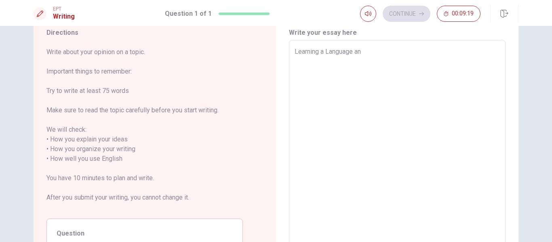
type textarea "Learning a Language and"
type textarea "x"
type textarea "Learning a Language and"
type textarea "x"
type textarea "Learning a Language and"
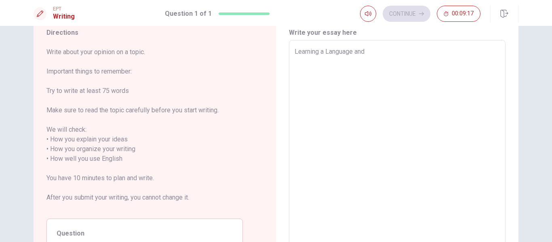
type textarea "x"
type textarea "Learning a Language an"
type textarea "x"
type textarea "Learning a Language a"
type textarea "x"
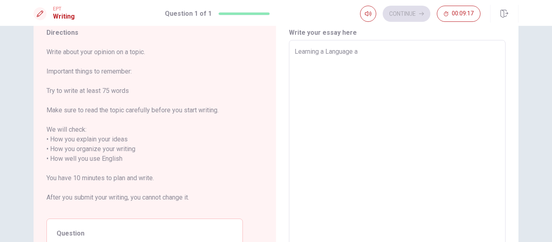
type textarea "Learning a Language"
type textarea "x"
type textarea "Learning a Language"
type textarea "x"
type textarea "Learning a Languag"
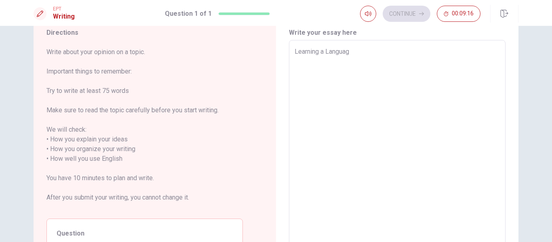
type textarea "x"
type textarea "Learning a Language"
type textarea "x"
type textarea "Learningi a Language"
type textarea "x"
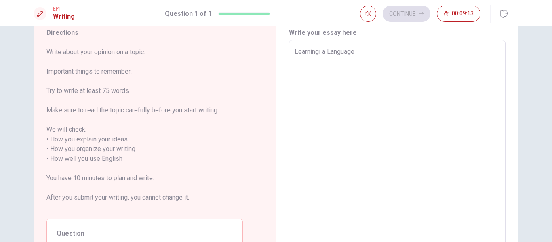
type textarea "Learningin a Language"
type textarea "x"
type textarea "Learninging a Language"
type textarea "x"
type textarea "Learningin a Language"
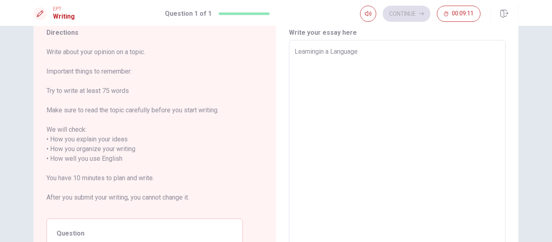
type textarea "x"
type textarea "Learningi a Language"
type textarea "x"
type textarea "Learning a Language"
type textarea "x"
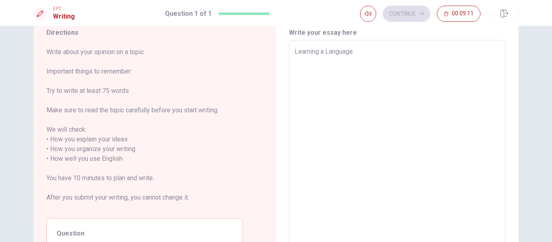
type textarea "Learnin a Language"
type textarea "x"
type textarea "Learni a Language"
type textarea "x"
type textarea "Learnin a Language"
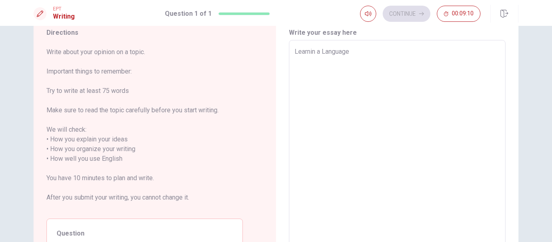
type textarea "x"
type textarea "Learning a Language"
click at [363, 49] on textarea "Learning a Language" at bounding box center [396, 154] width 205 height 214
type textarea "x"
type textarea "Learning a Language!"
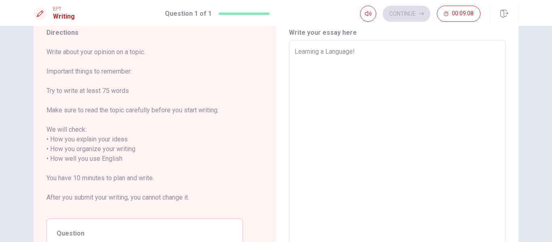
type textarea "x"
type textarea "Learning a Language!"
type textarea "x"
type textarea "Learning a Language!"
type textarea "x"
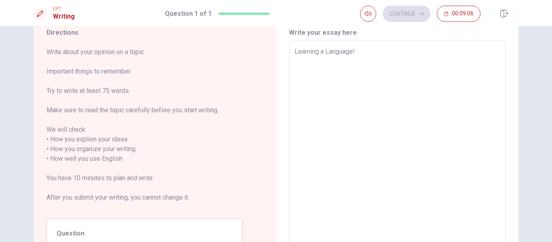
type textarea "Learning a Language! I"
type textarea "x"
type textarea "Learning a Language! I"
type textarea "x"
type textarea "Learning a Language! I b"
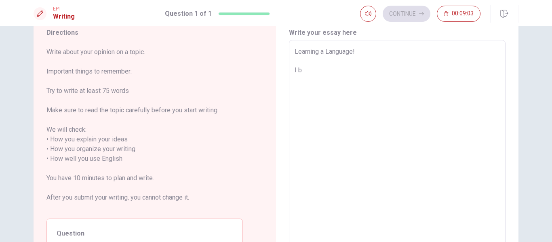
type textarea "x"
type textarea "Learning a Language! I be"
type textarea "x"
type textarea "Learning a Language! I bel"
type textarea "x"
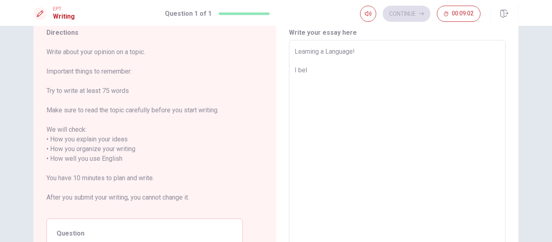
type textarea "Learning a Language! I be"
type textarea "x"
type textarea "Learning a Language! I b"
type textarea "x"
type textarea "Learning a Language! I"
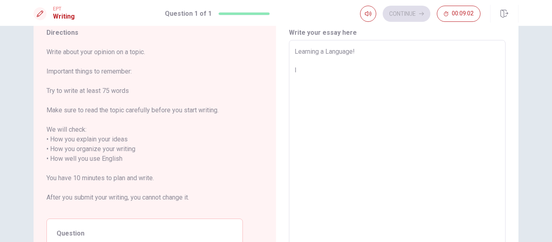
type textarea "x"
type textarea "Learning a Language! I t"
type textarea "x"
type textarea "Learning a Language! I th"
type textarea "x"
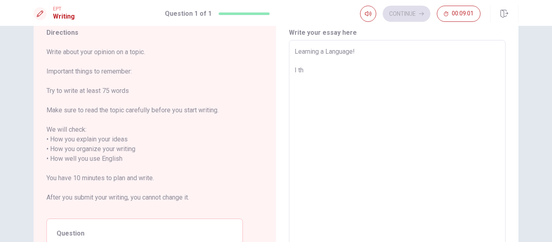
type textarea "Learning a Language! I thi"
type textarea "x"
type textarea "Learning a Language! I thin"
click at [457, 70] on textarea "Learning a Language! I believe that learning a language is very important e" at bounding box center [396, 154] width 205 height 214
click at [470, 72] on textarea "Learning a Language! I believe that learning a language is very important, beca…" at bounding box center [396, 154] width 205 height 214
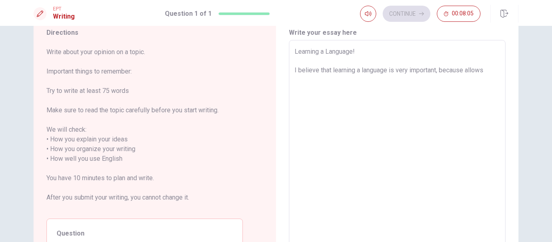
click at [489, 71] on textarea "Learning a Language! I believe that learning a language is very important, beca…" at bounding box center [396, 154] width 205 height 214
click at [324, 80] on textarea "Learning a Language! I believe that learning a language is very important, beca…" at bounding box center [396, 154] width 205 height 214
click at [356, 81] on textarea "Learning a Language! I believe that learning a language is very important, beca…" at bounding box center [396, 154] width 205 height 214
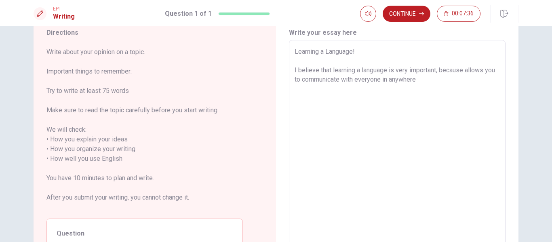
click at [465, 69] on textarea "Learning a Language! I believe that learning a language is very important, beca…" at bounding box center [396, 154] width 205 height 214
click at [453, 94] on textarea "Learning a Language! I believe that learning a language is very important, beca…" at bounding box center [396, 154] width 205 height 214
click at [402, 79] on textarea "Learning a Language! I believe that learning a language is very important, beca…" at bounding box center [396, 154] width 205 height 214
click at [428, 81] on textarea "Learning a Language! I believe that learning a language is very important, beca…" at bounding box center [396, 154] width 205 height 214
click at [365, 99] on textarea "Learning a Language! I believe that learning a language is very important, beca…" at bounding box center [396, 154] width 205 height 214
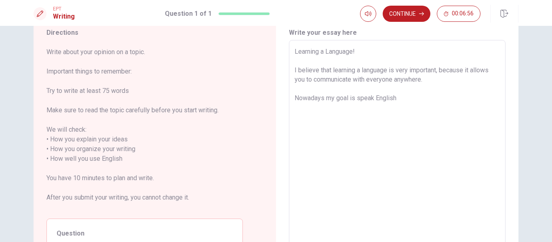
click at [356, 97] on textarea "Learning a Language! I believe that learning a language is very important, beca…" at bounding box center [396, 154] width 205 height 214
click at [409, 99] on textarea "Learning a Language! I believe that learning a language is very important, beca…" at bounding box center [396, 154] width 205 height 214
click at [357, 107] on textarea "Learning a Language! I believe that learning a language is very important, beca…" at bounding box center [396, 154] width 205 height 214
click at [300, 108] on textarea "Learning a Language! I believe that learning a language is very important, beca…" at bounding box center [396, 154] width 205 height 214
click at [400, 105] on textarea "Learning a Language! I believe that learning a language is very important, beca…" at bounding box center [396, 154] width 205 height 214
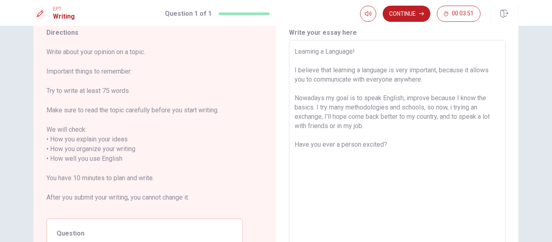
click at [392, 145] on textarea "Learning a Language! I believe that learning a language is very important, beca…" at bounding box center [396, 154] width 205 height 214
click at [428, 147] on textarea "Learning a Language! I believe that learning a language is very important, beca…" at bounding box center [396, 154] width 205 height 214
drag, startPoint x: 293, startPoint y: 70, endPoint x: 418, endPoint y: 149, distance: 148.4
click at [418, 149] on textarea "Learning a Language! I believe that learning a language is very important, beca…" at bounding box center [396, 154] width 205 height 214
click at [440, 159] on textarea "Learning a Language! I believe that learning a language is very important, beca…" at bounding box center [396, 154] width 205 height 214
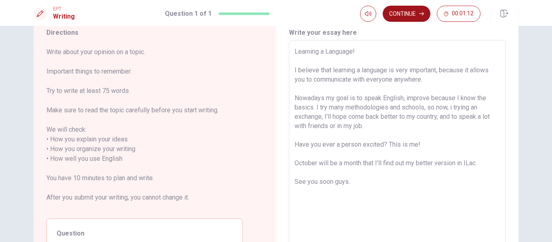
click at [411, 15] on button "Continue" at bounding box center [406, 14] width 48 height 16
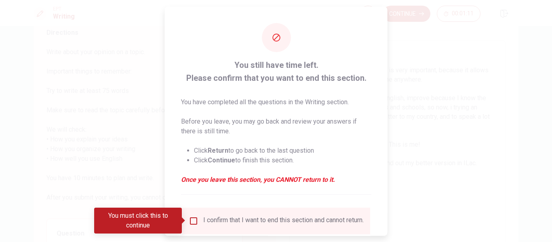
click at [191, 220] on input "You must click this to continue" at bounding box center [194, 221] width 10 height 10
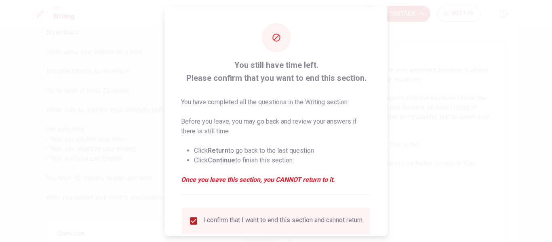
scroll to position [59, 0]
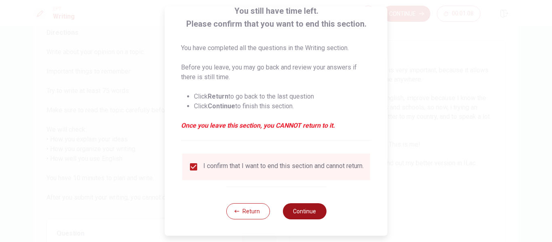
click at [308, 212] on button "Continue" at bounding box center [304, 211] width 44 height 16
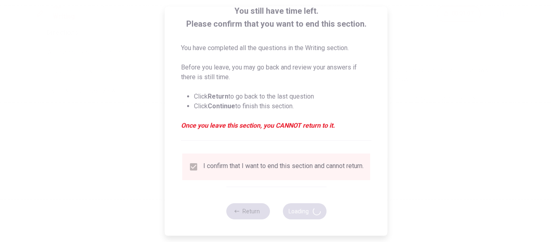
scroll to position [0, 0]
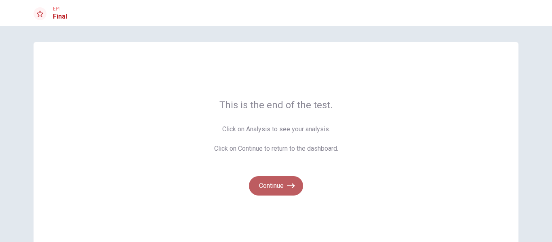
click at [287, 185] on icon "button" at bounding box center [291, 186] width 8 height 8
